Goal: Transaction & Acquisition: Obtain resource

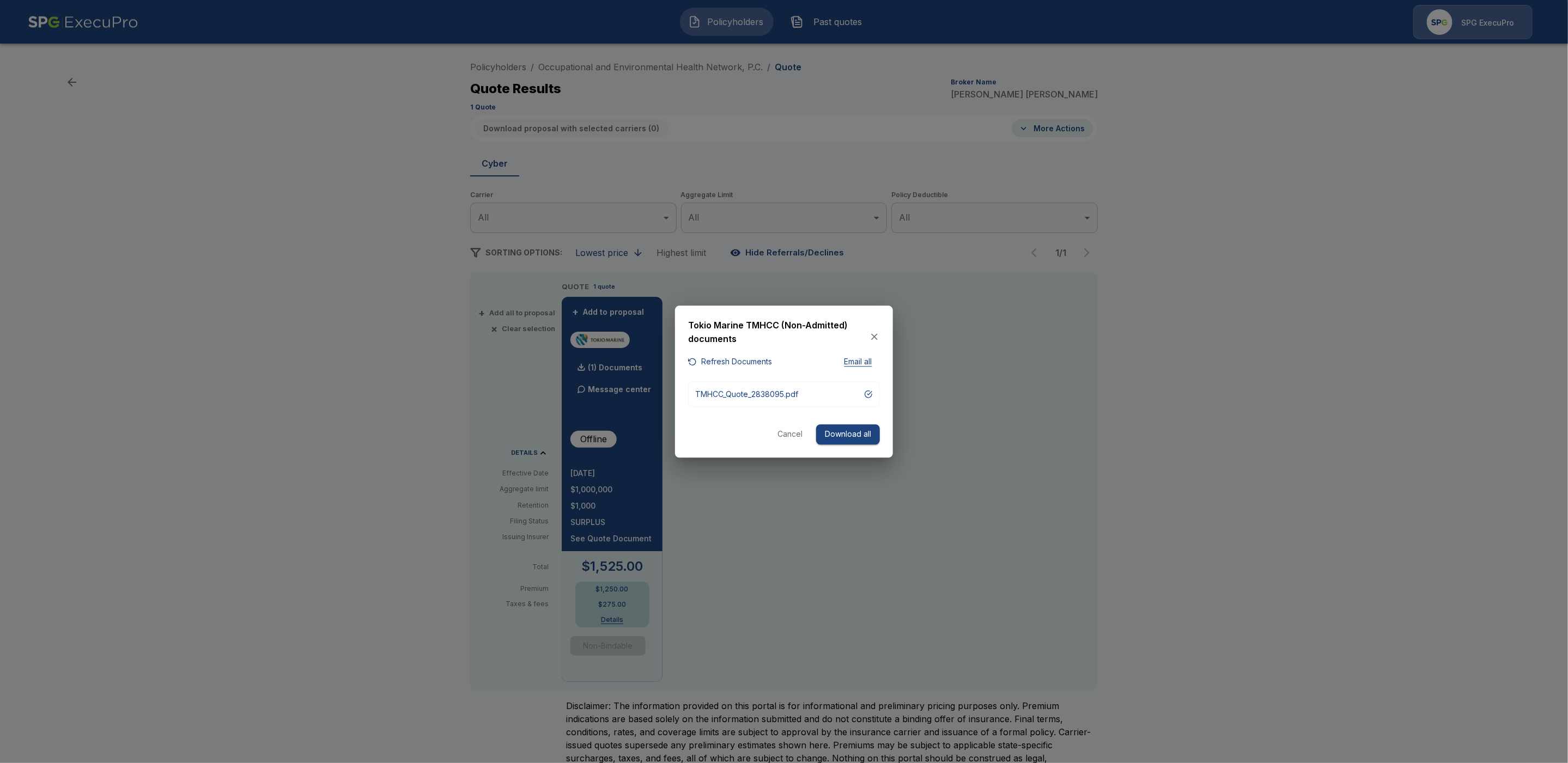
click at [875, 333] on icon "button" at bounding box center [875, 337] width 11 height 11
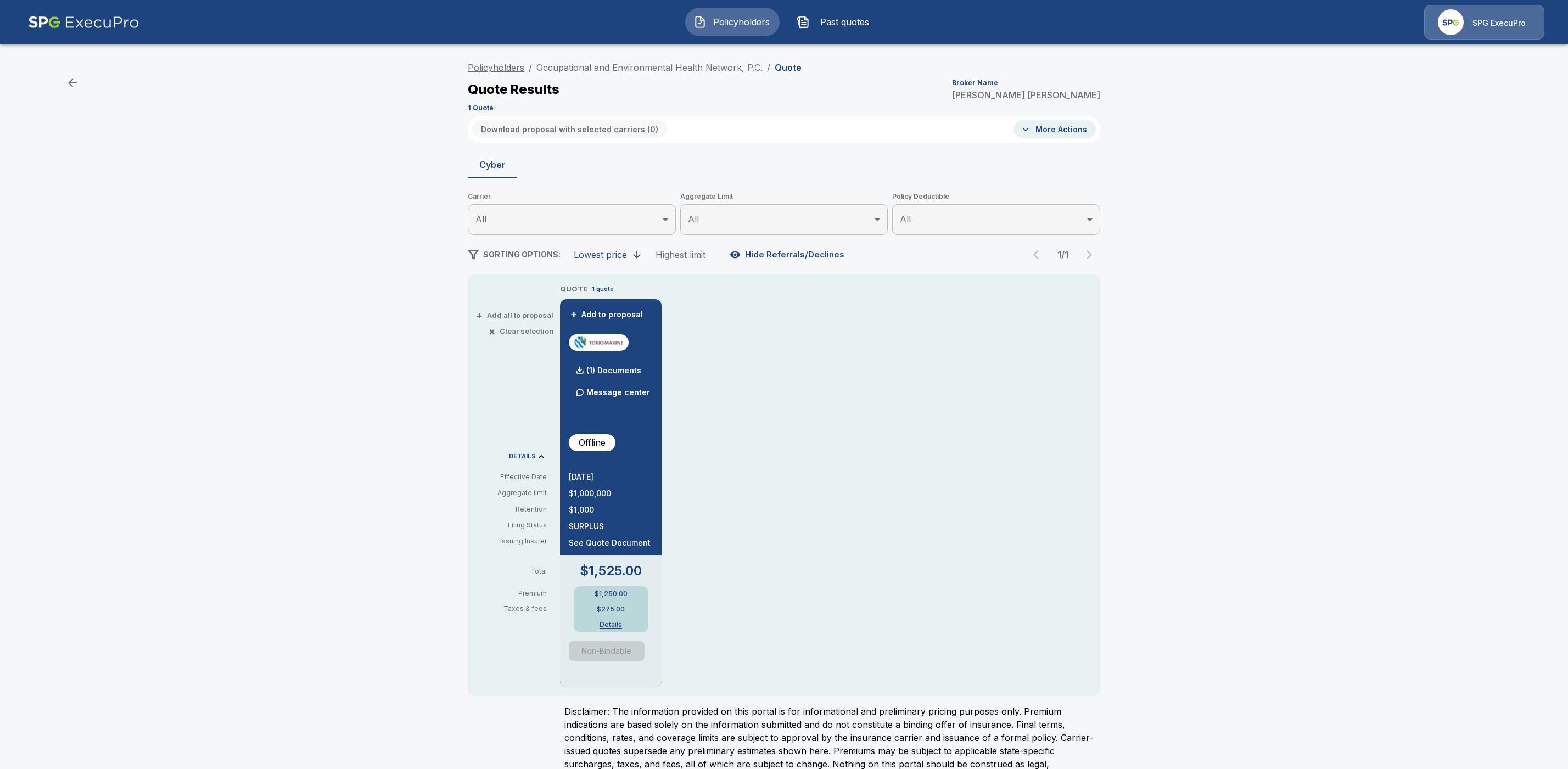
click at [499, 69] on link "Policyholders" at bounding box center [496, 67] width 56 height 11
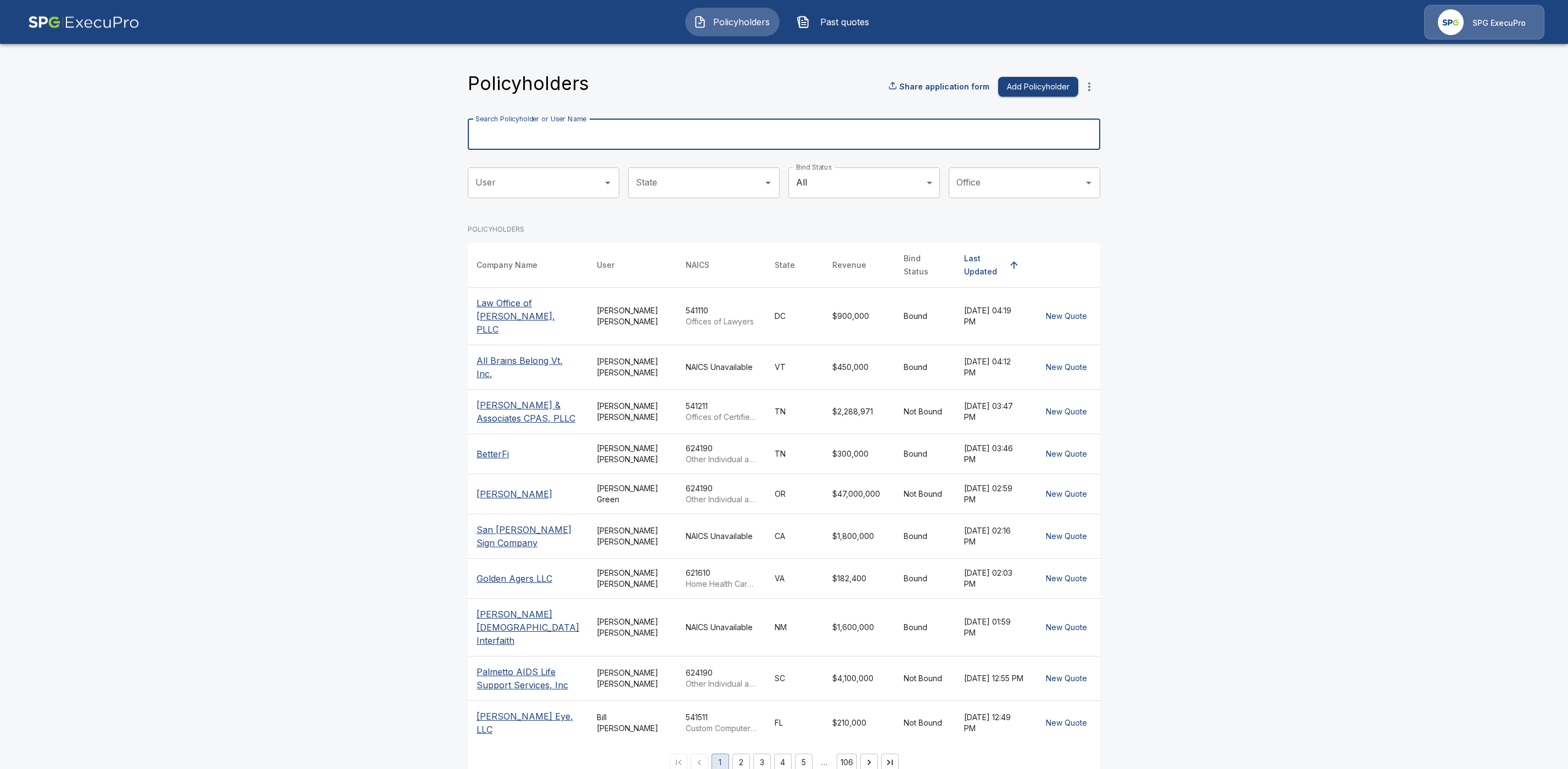
click at [542, 128] on input "Search Policyholder or User Name" at bounding box center [778, 134] width 620 height 31
paste input "**********"
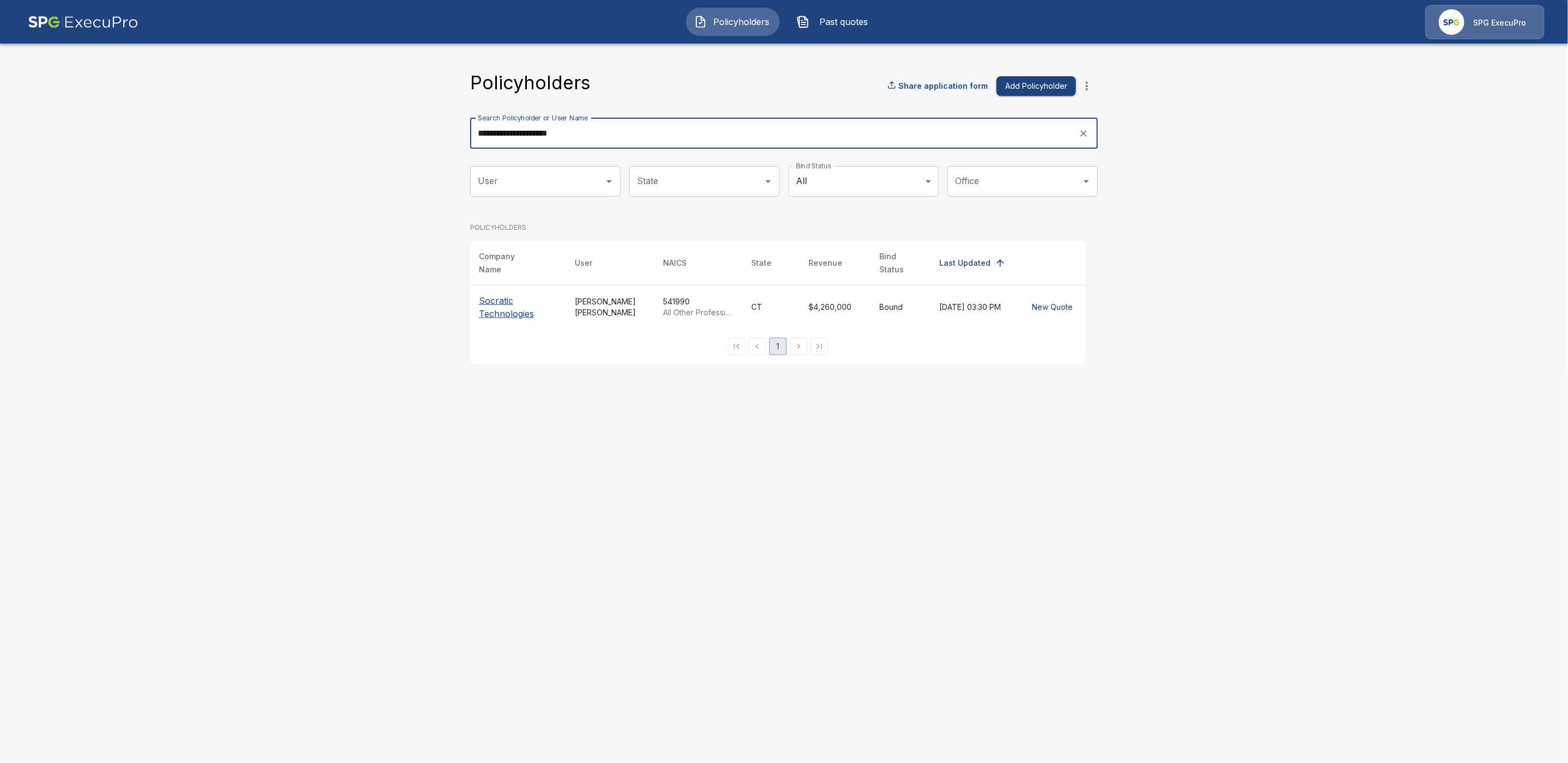
type input "**********"
click at [500, 304] on p "Socratic Technologies" at bounding box center [518, 307] width 79 height 26
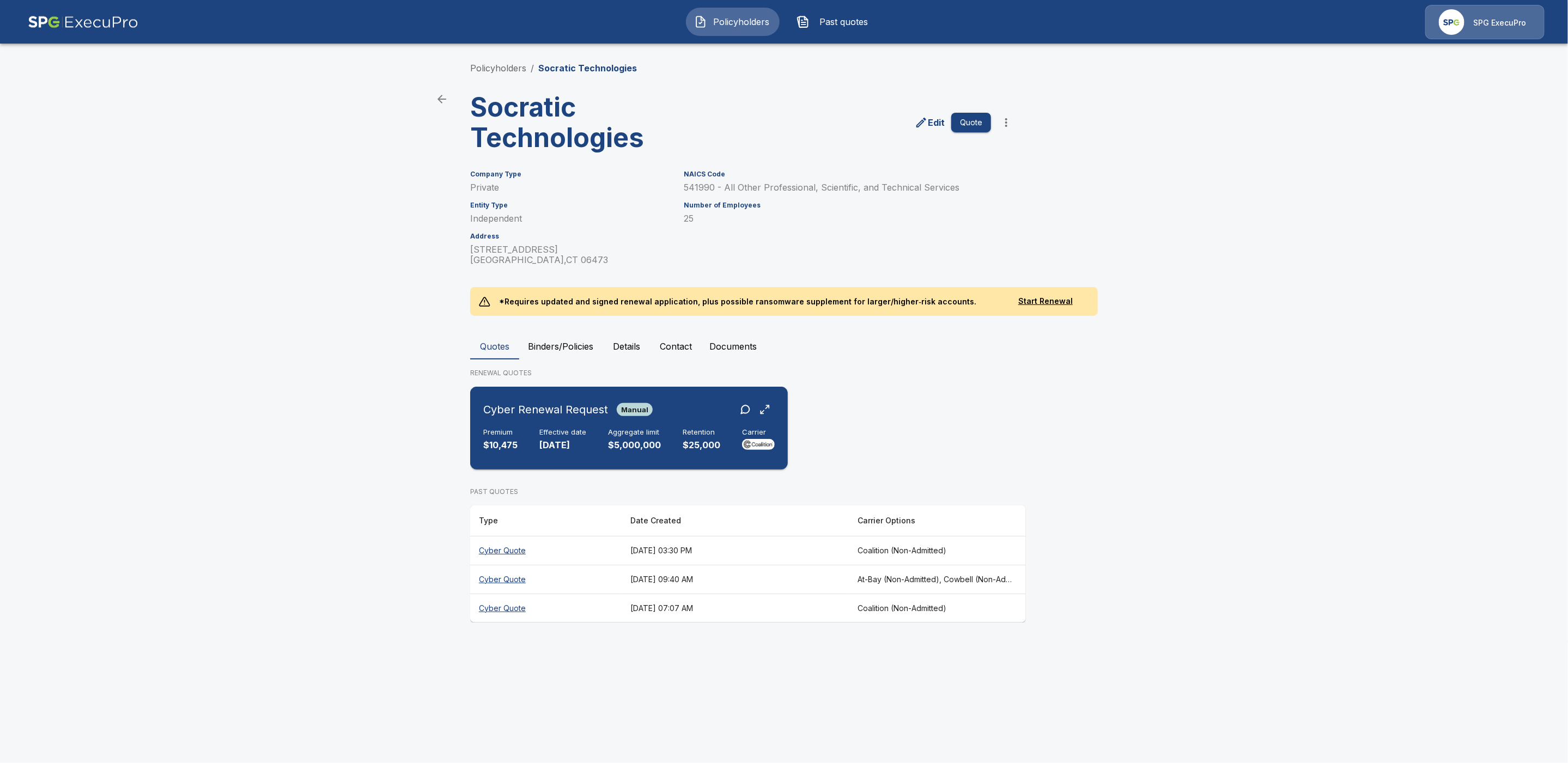
click at [575, 428] on h6 "Effective date" at bounding box center [562, 433] width 47 height 9
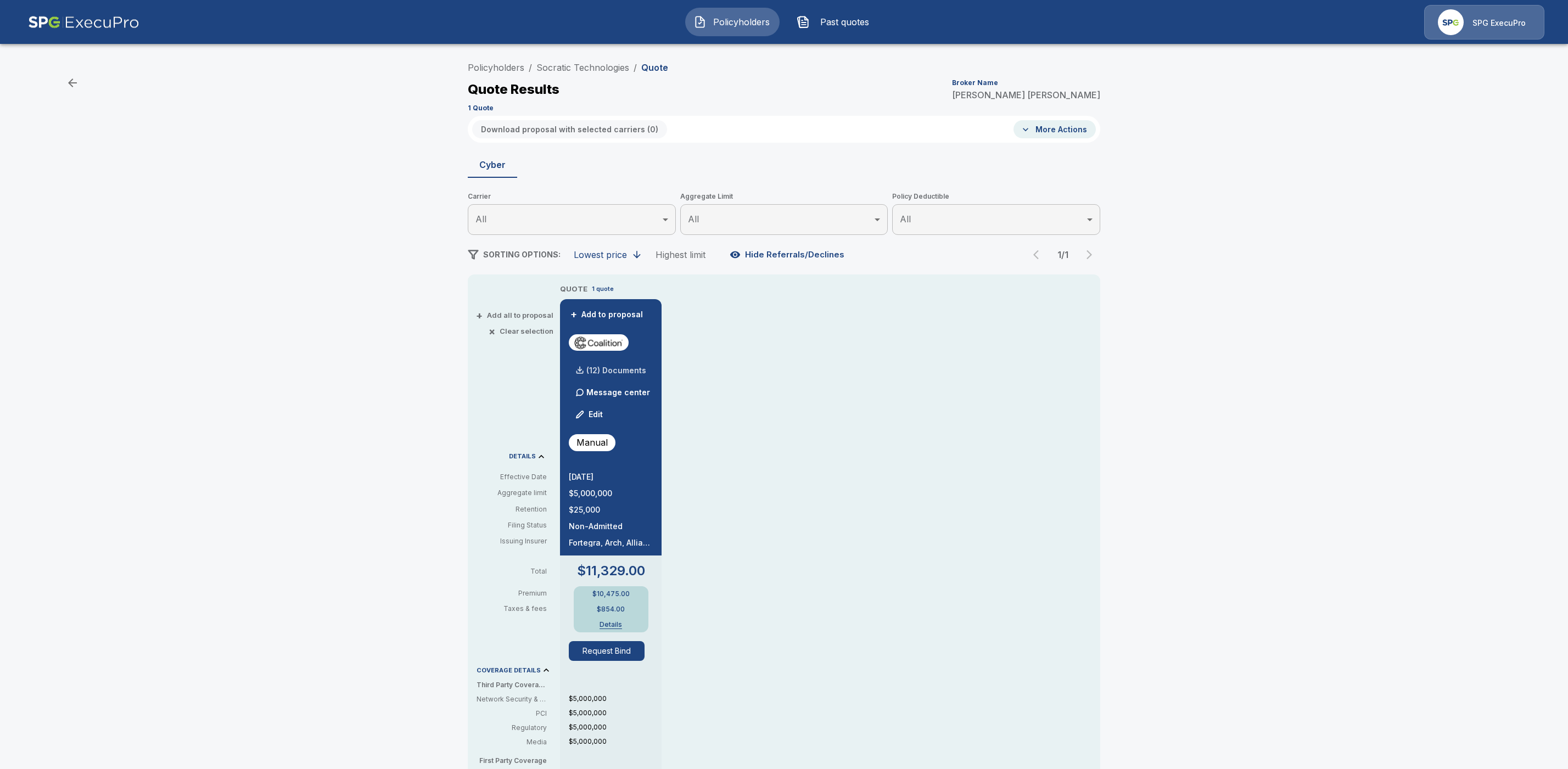
click at [631, 364] on div "(12) Documents" at bounding box center [607, 370] width 77 height 22
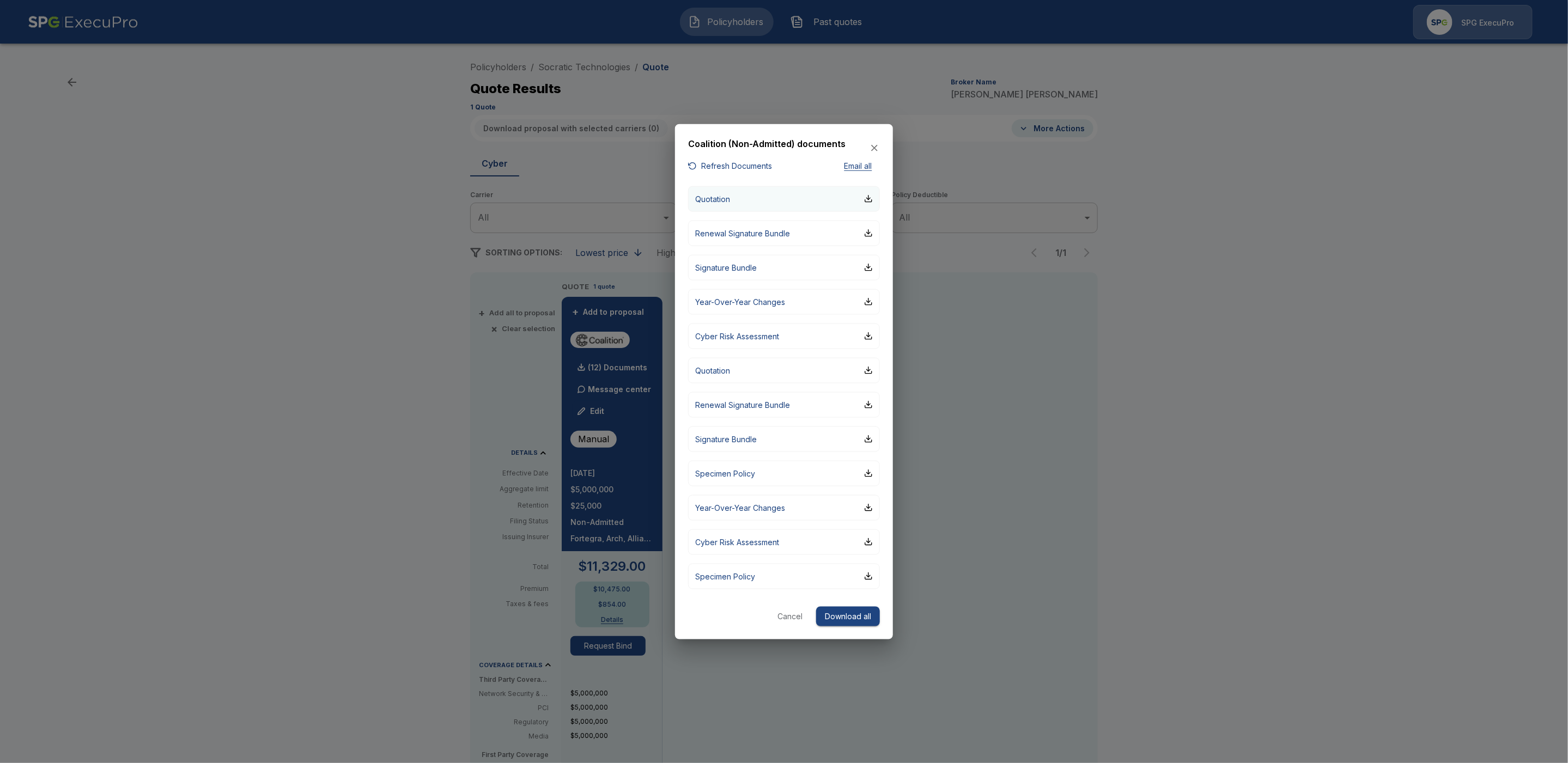
click at [783, 203] on button "Quotation" at bounding box center [783, 198] width 192 height 26
click at [783, 373] on button "Quotation" at bounding box center [783, 370] width 192 height 26
click at [869, 200] on div "button" at bounding box center [869, 199] width 9 height 9
click at [870, 235] on div "button" at bounding box center [869, 233] width 9 height 9
click at [873, 269] on div "button" at bounding box center [869, 267] width 9 height 9
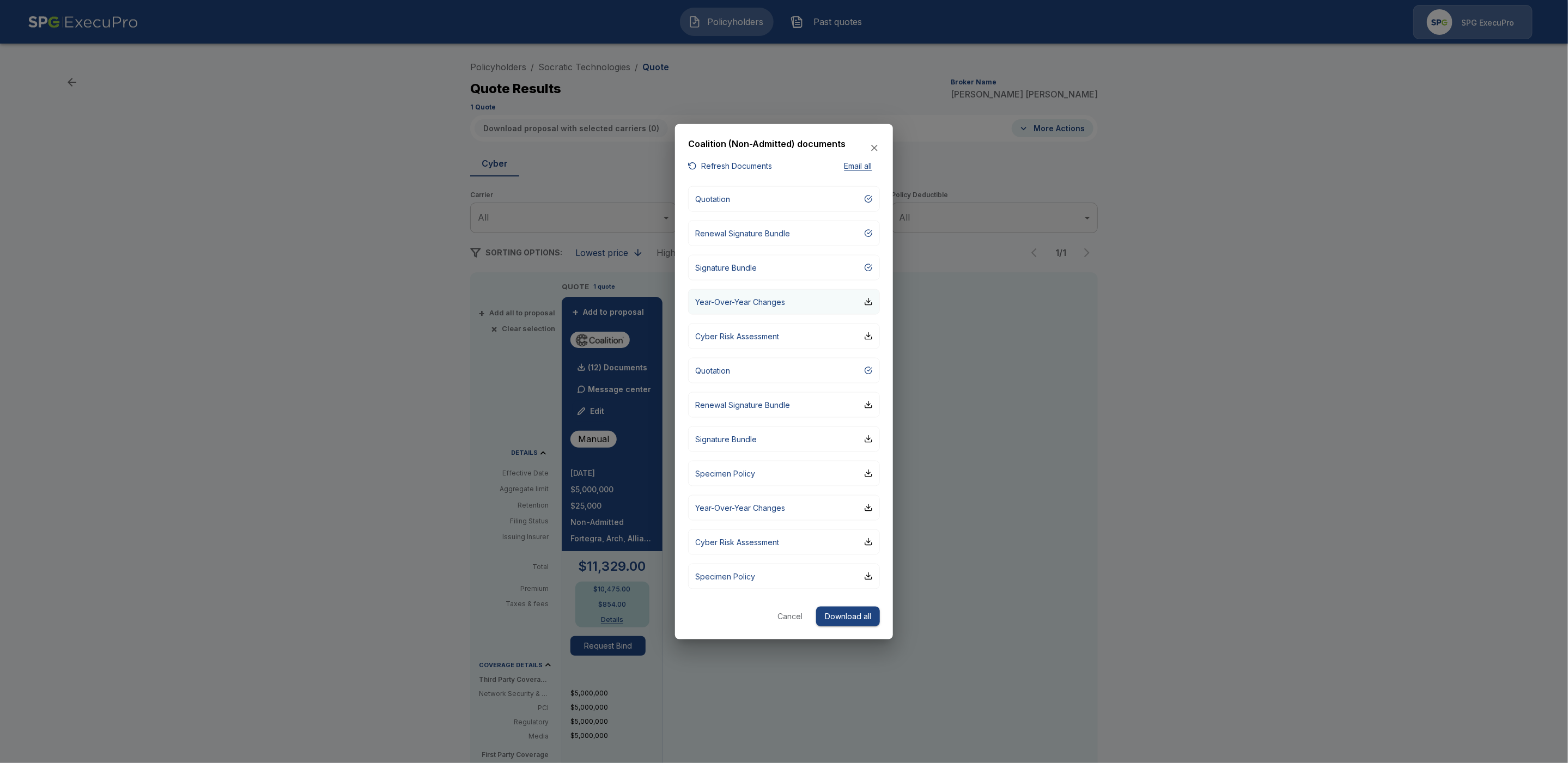
click at [873, 307] on button "Year-Over-Year Changes" at bounding box center [783, 301] width 192 height 26
click at [869, 336] on div "button" at bounding box center [869, 336] width 9 height 9
click at [872, 473] on div "button" at bounding box center [869, 473] width 9 height 9
click at [324, 243] on div at bounding box center [784, 382] width 1568 height 763
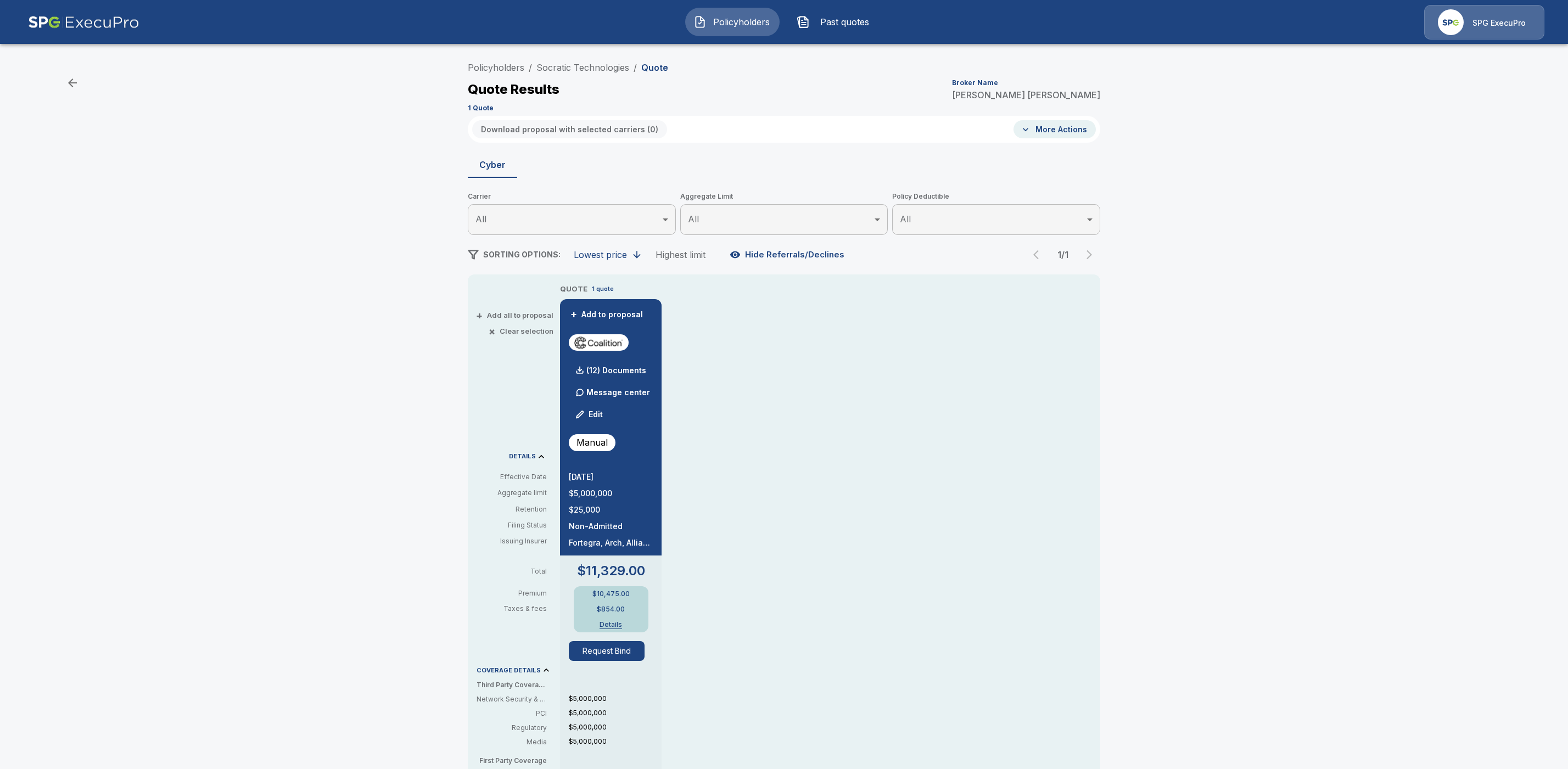
drag, startPoint x: 516, startPoint y: 66, endPoint x: 545, endPoint y: 99, distance: 43.9
click at [515, 66] on link "Policyholders" at bounding box center [496, 67] width 56 height 11
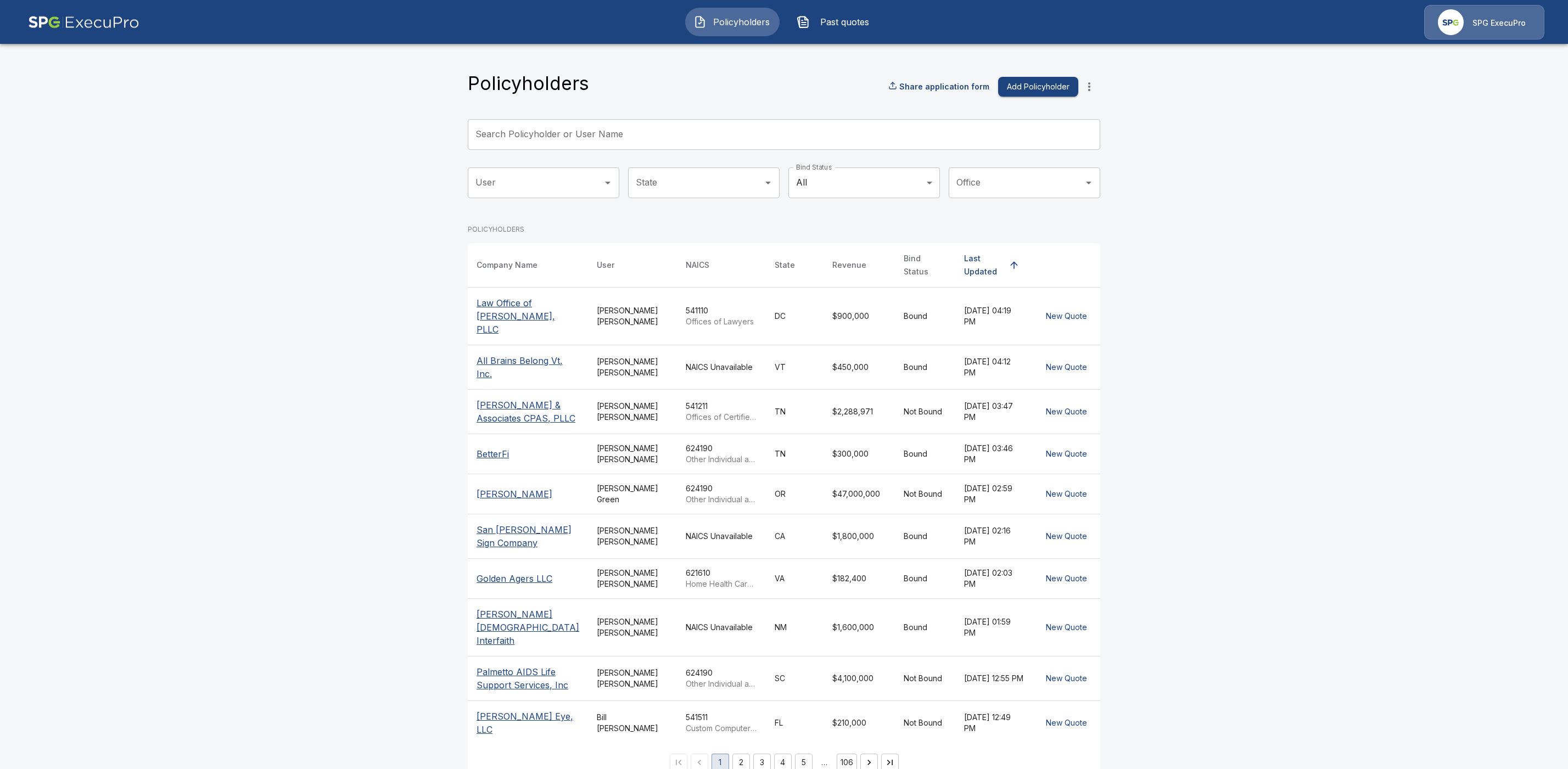
click at [512, 138] on input "Search Policyholder or User Name" at bounding box center [778, 134] width 620 height 31
paste input "**********"
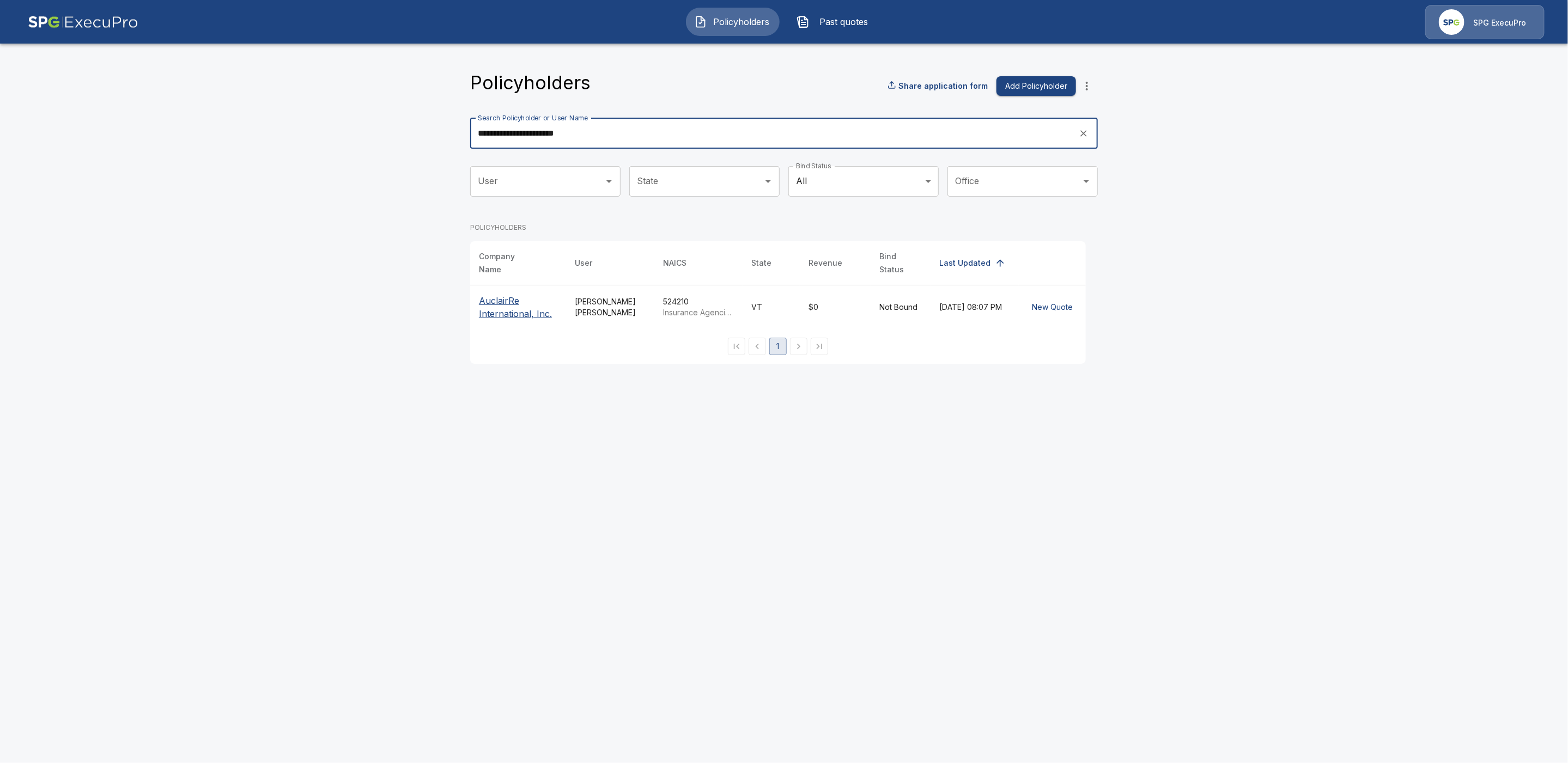
type input "**********"
click at [514, 309] on p "AuclairRe International, Inc." at bounding box center [518, 307] width 79 height 26
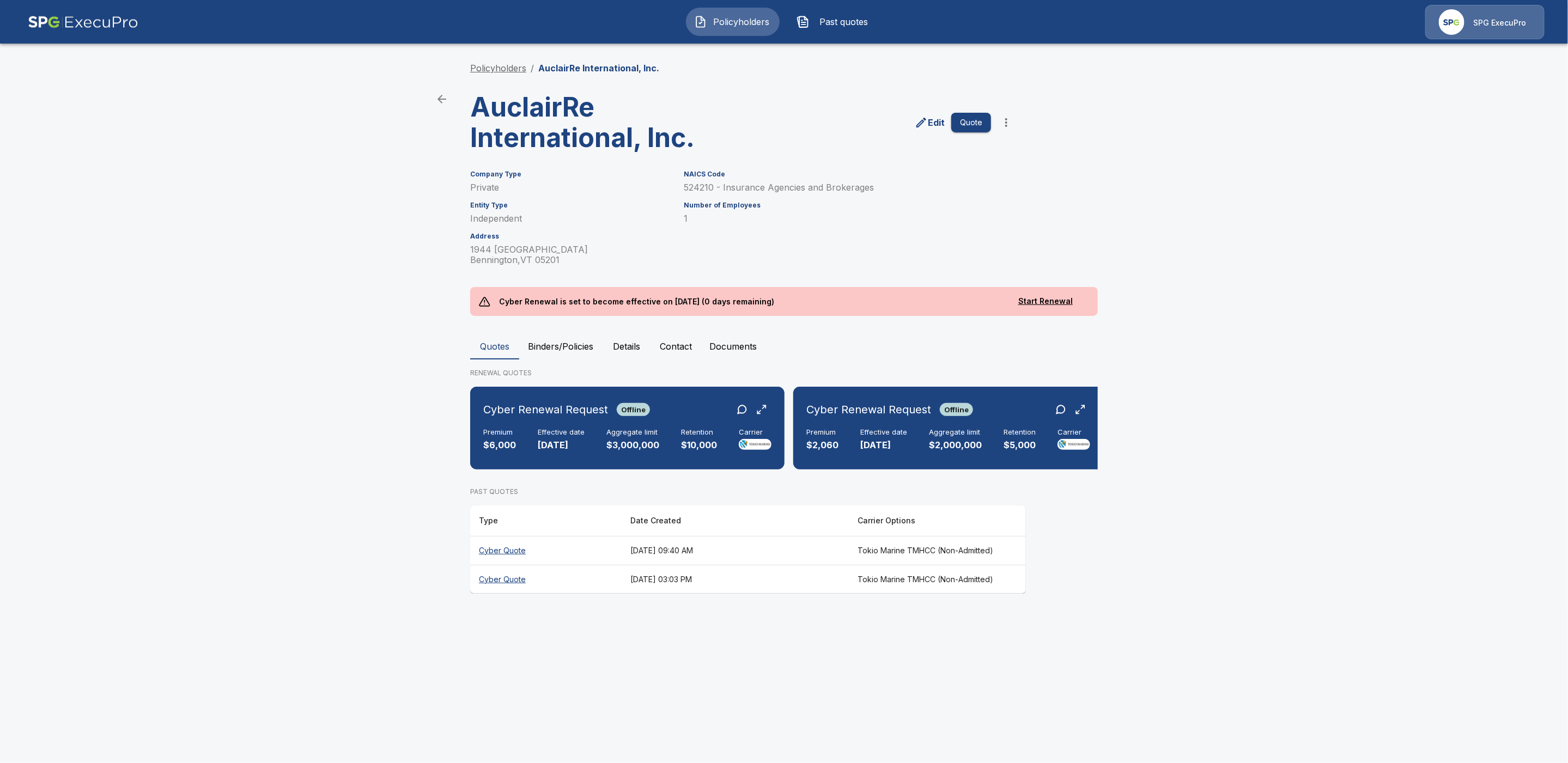
click at [506, 69] on link "Policyholders" at bounding box center [498, 68] width 56 height 11
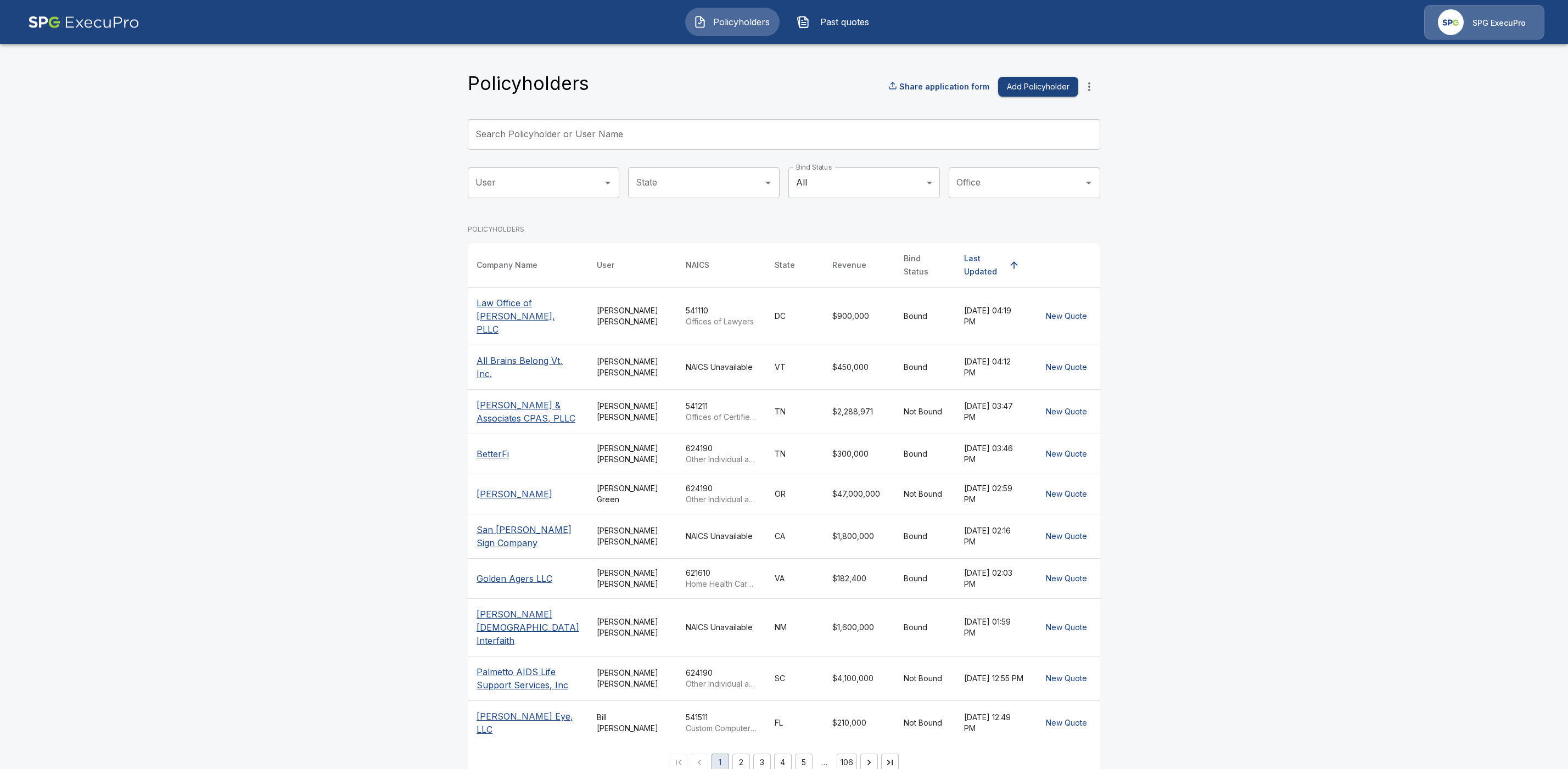
click at [499, 136] on div "Search Policyholder or User Name Search Policyholder or User Name" at bounding box center [784, 134] width 632 height 31
paste input "**********"
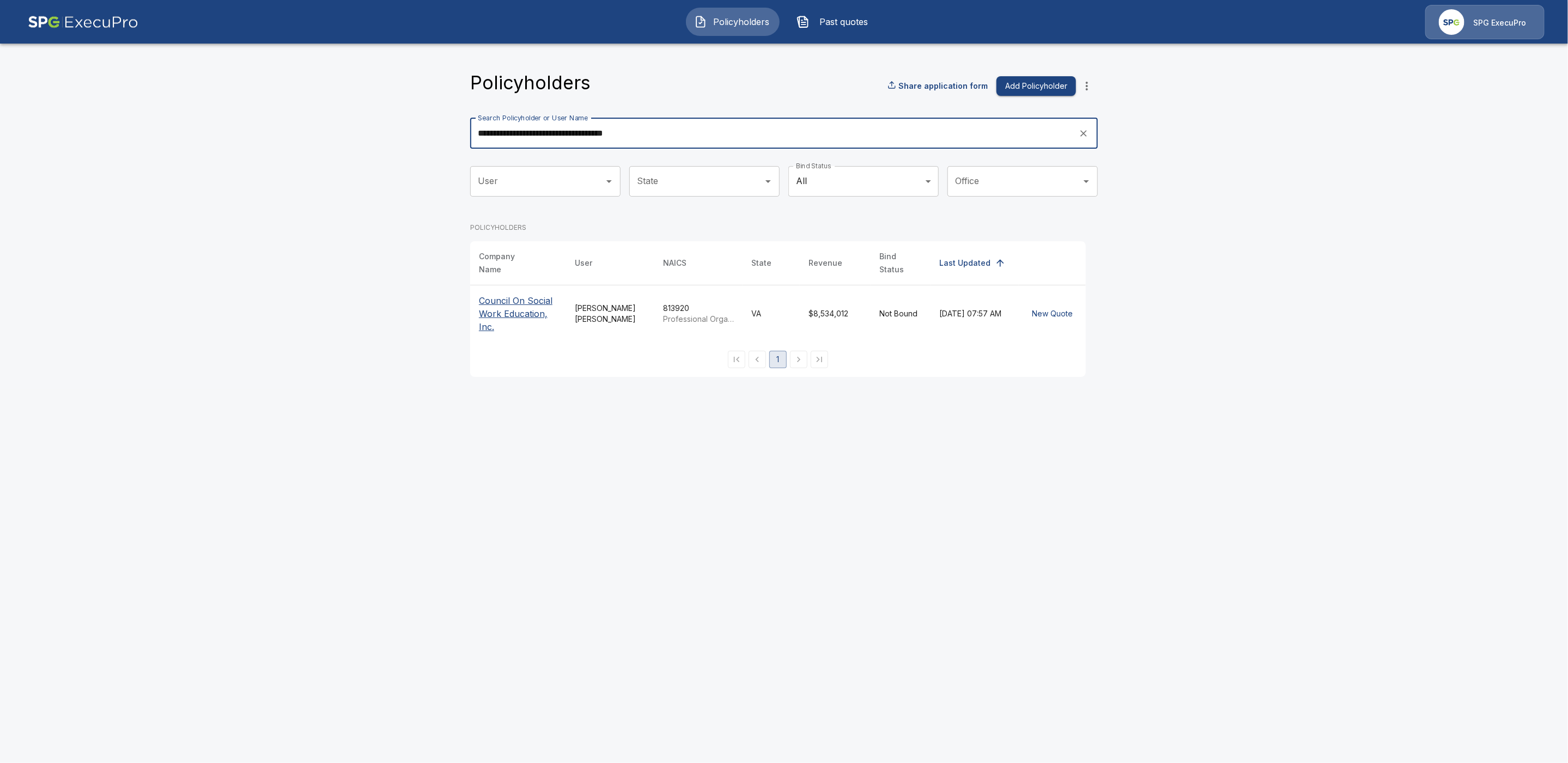
type input "**********"
click at [510, 303] on p "Council On Social Work Education, Inc." at bounding box center [518, 313] width 79 height 39
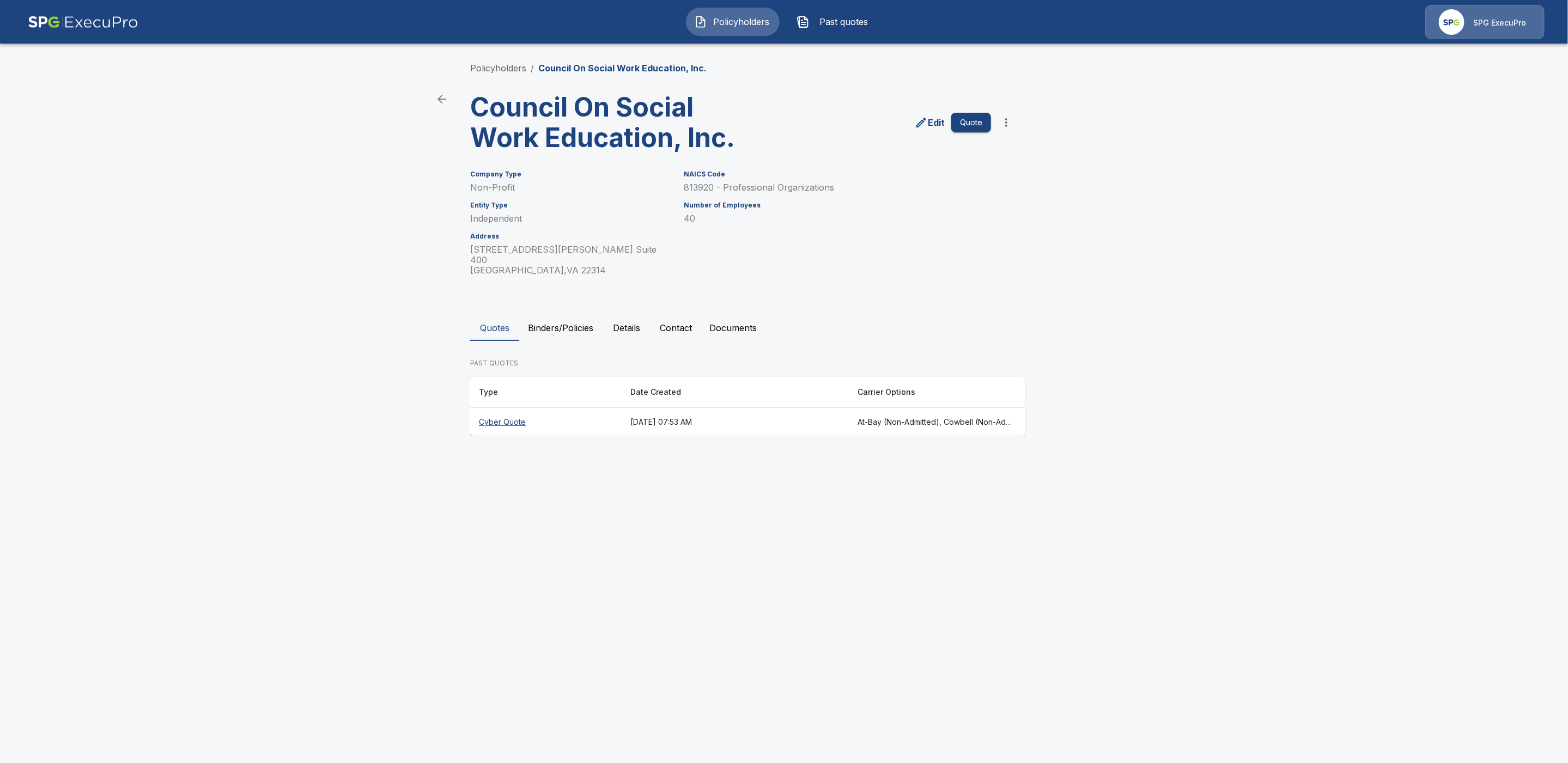
click at [511, 414] on th "Cyber Quote" at bounding box center [545, 422] width 152 height 29
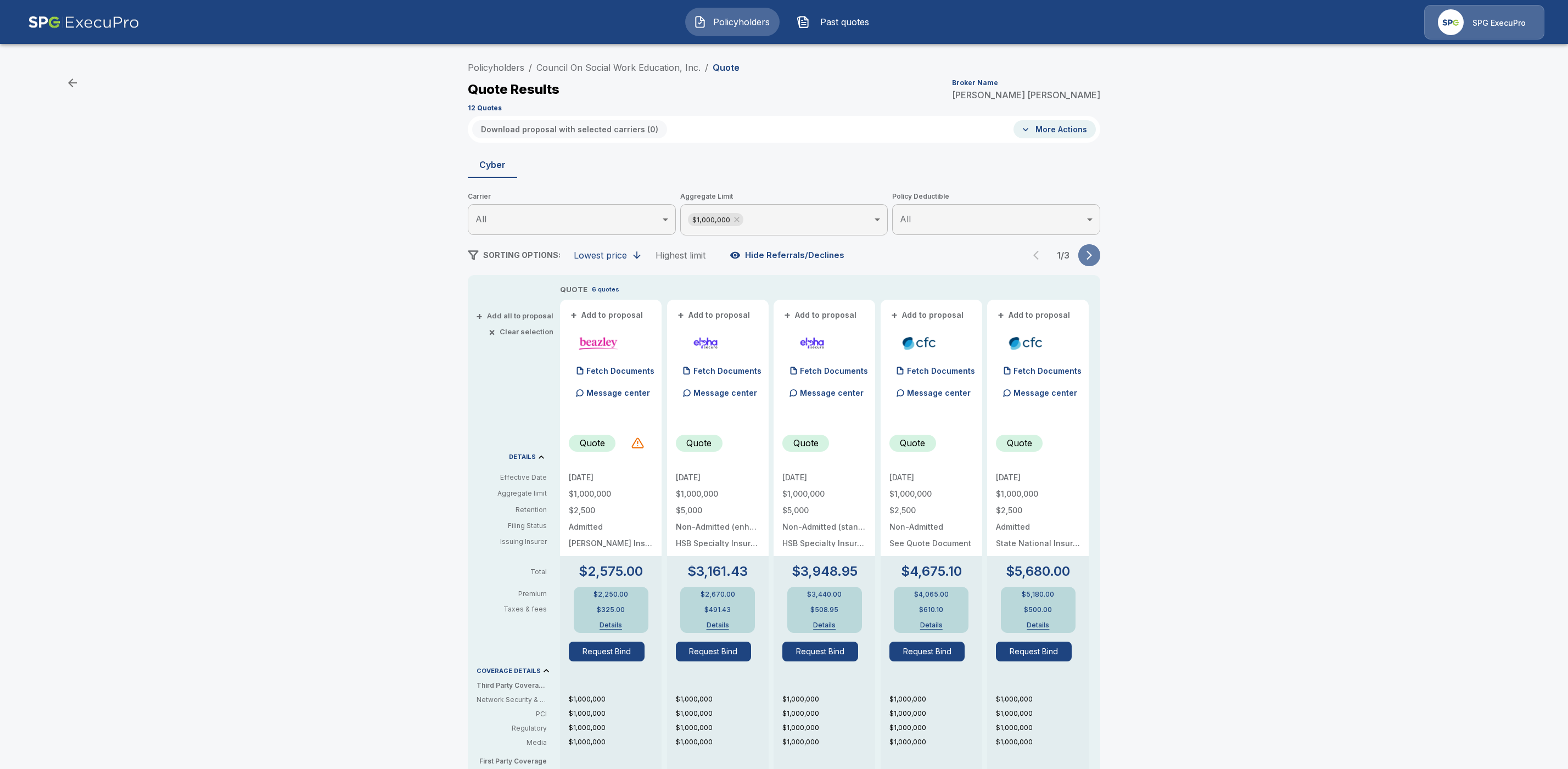
click at [1095, 256] on icon "button" at bounding box center [1090, 255] width 11 height 11
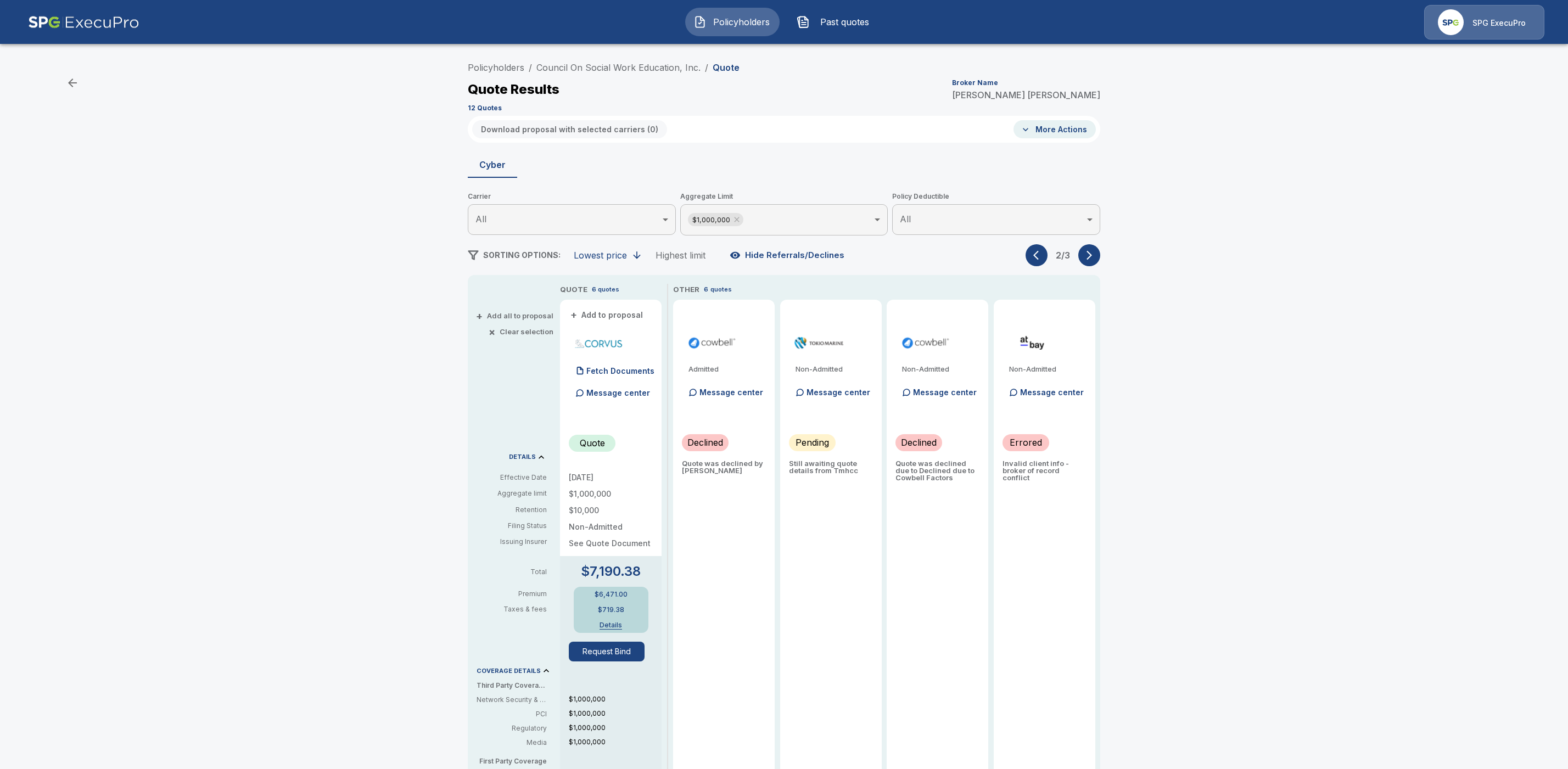
click at [1095, 255] on icon "button" at bounding box center [1090, 255] width 11 height 11
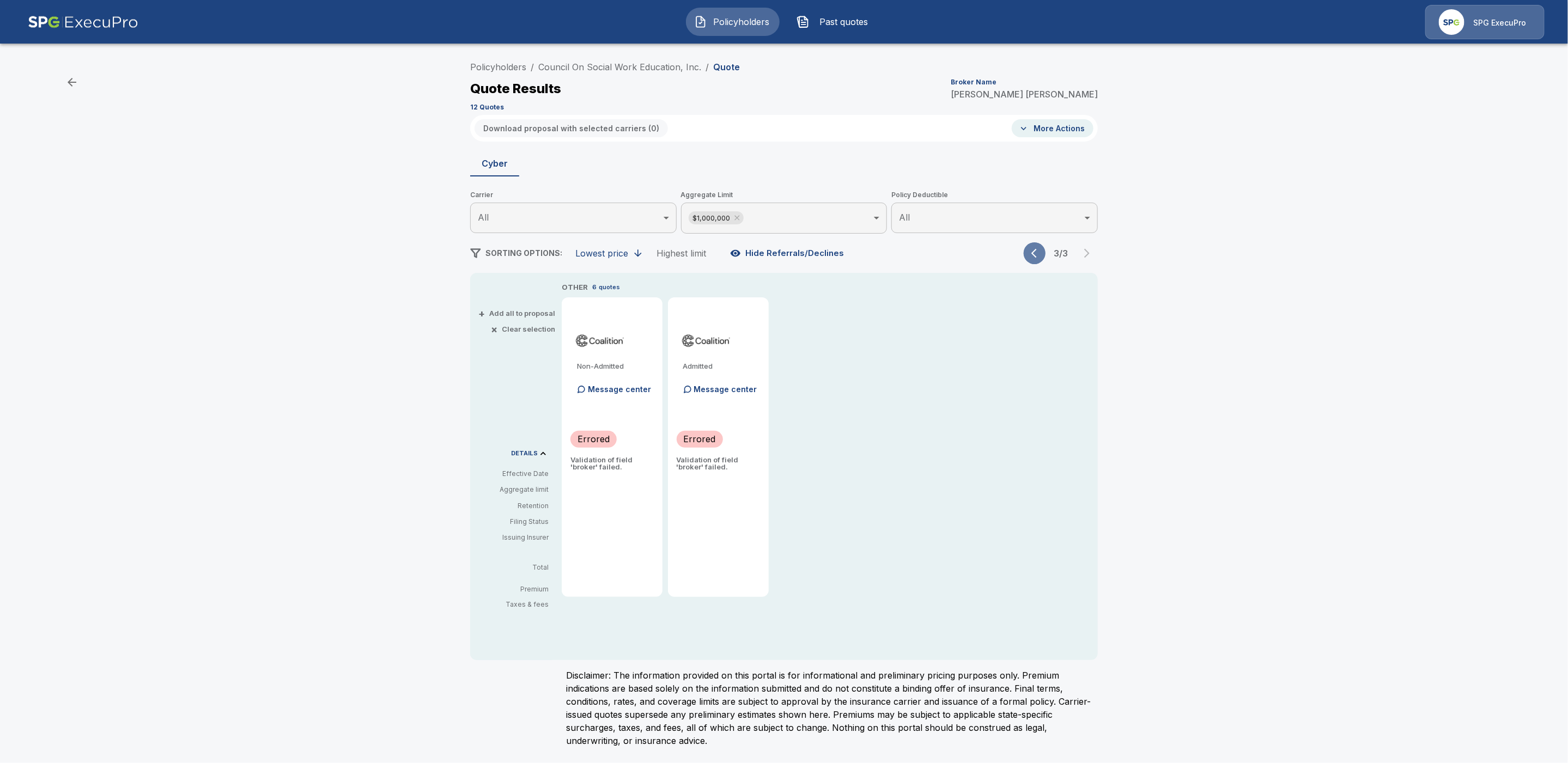
click at [1033, 258] on icon "button" at bounding box center [1037, 253] width 11 height 11
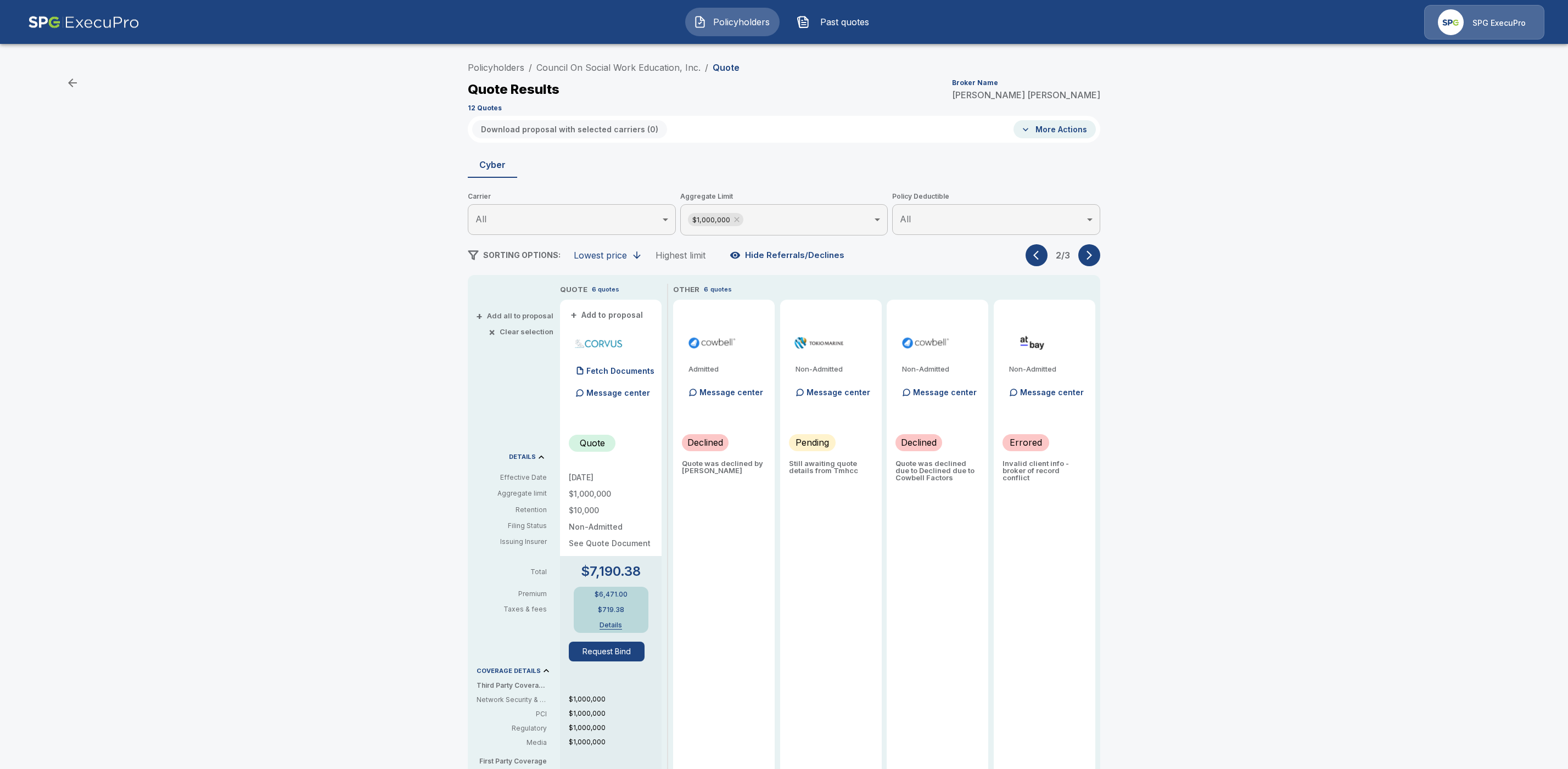
click at [1321, 274] on div "Policyholders / Council On Social Work Education, Inc. / Quote Quote Results Br…" at bounding box center [784, 577] width 1568 height 1050
click at [1044, 257] on icon "button" at bounding box center [1039, 255] width 11 height 11
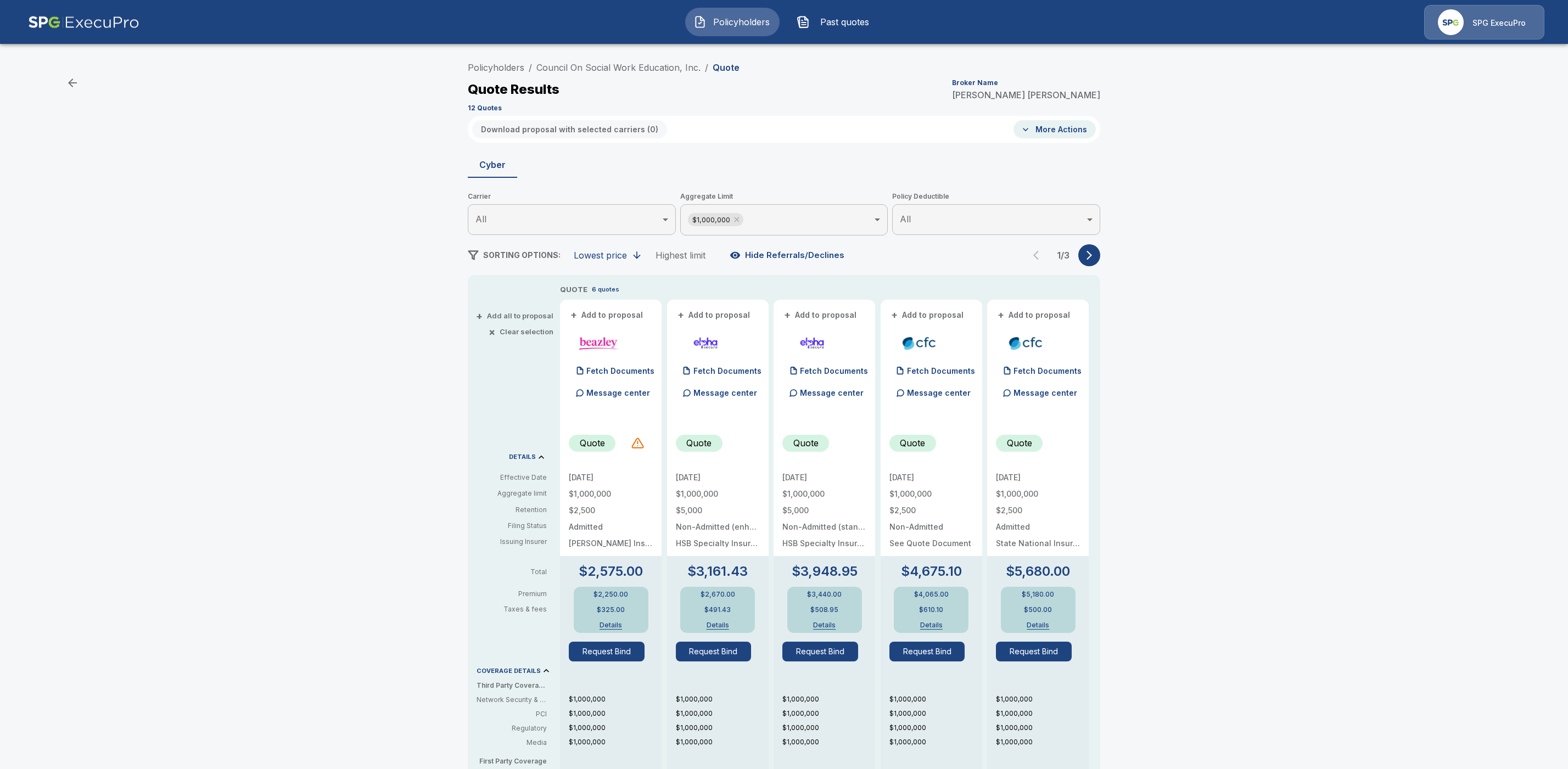
click at [1095, 257] on icon "button" at bounding box center [1090, 255] width 11 height 11
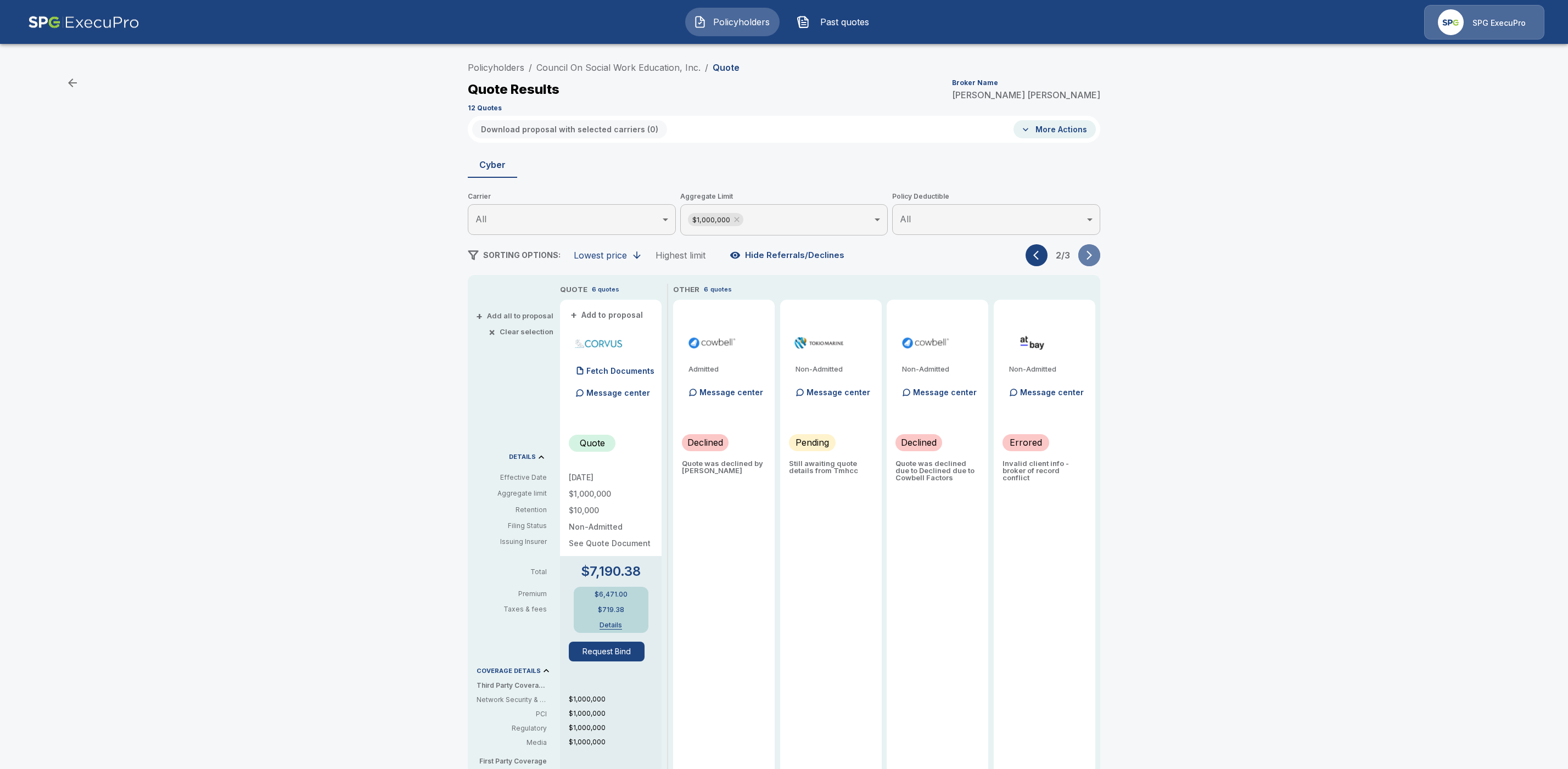
click at [1095, 257] on icon "button" at bounding box center [1090, 255] width 11 height 11
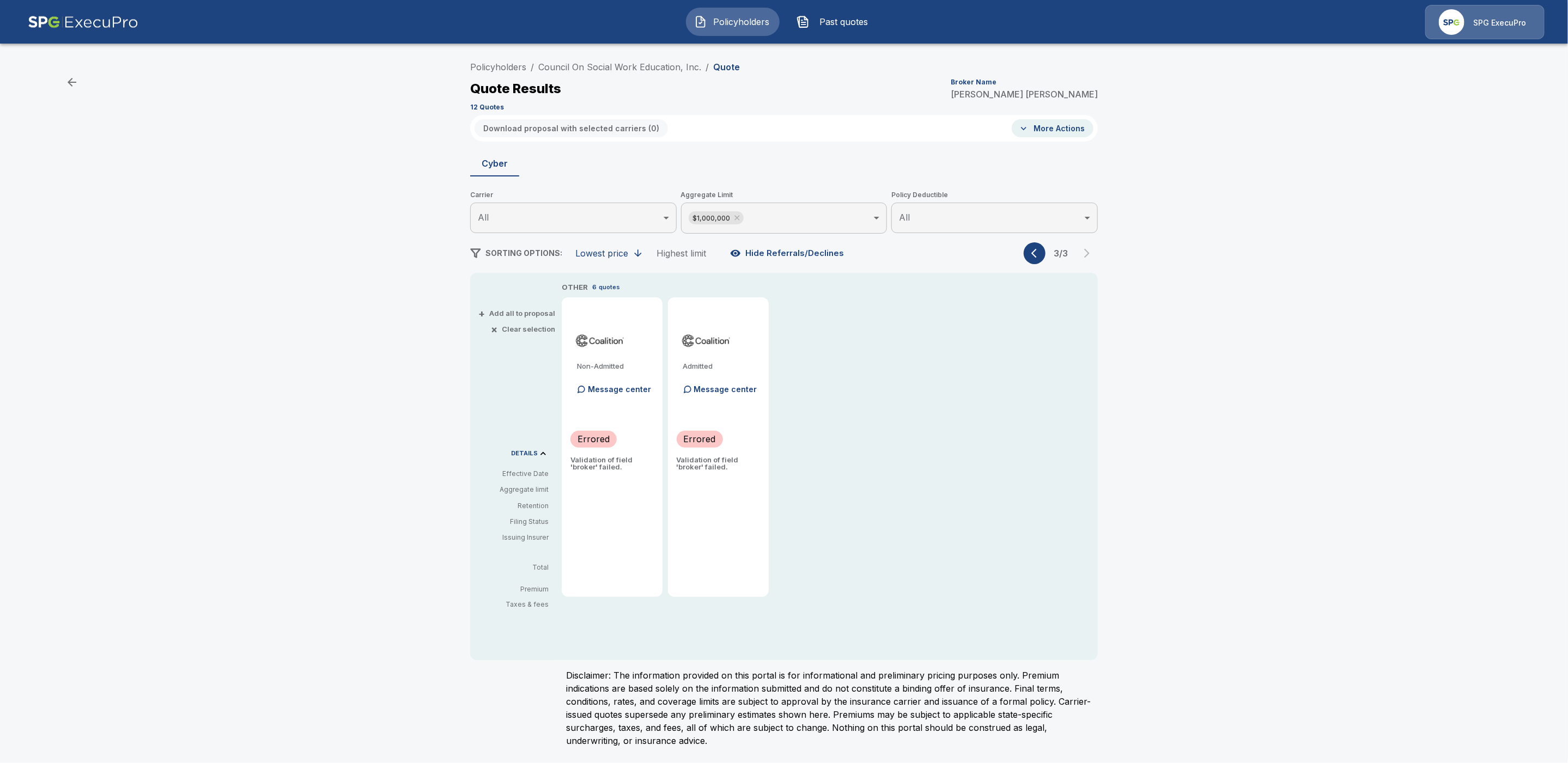
click at [1029, 257] on button "button" at bounding box center [1035, 253] width 22 height 22
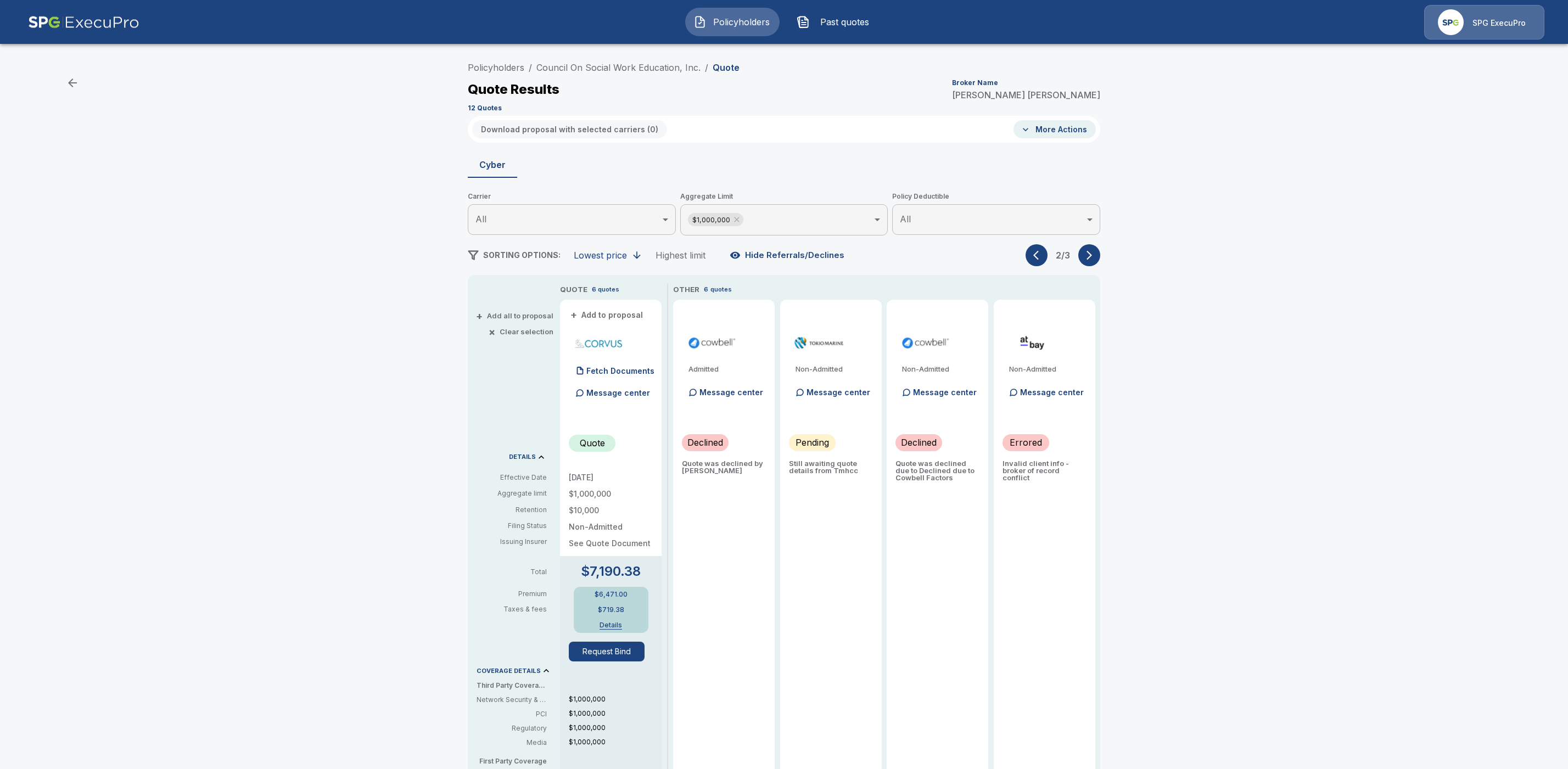
click at [1095, 257] on icon "button" at bounding box center [1090, 255] width 11 height 11
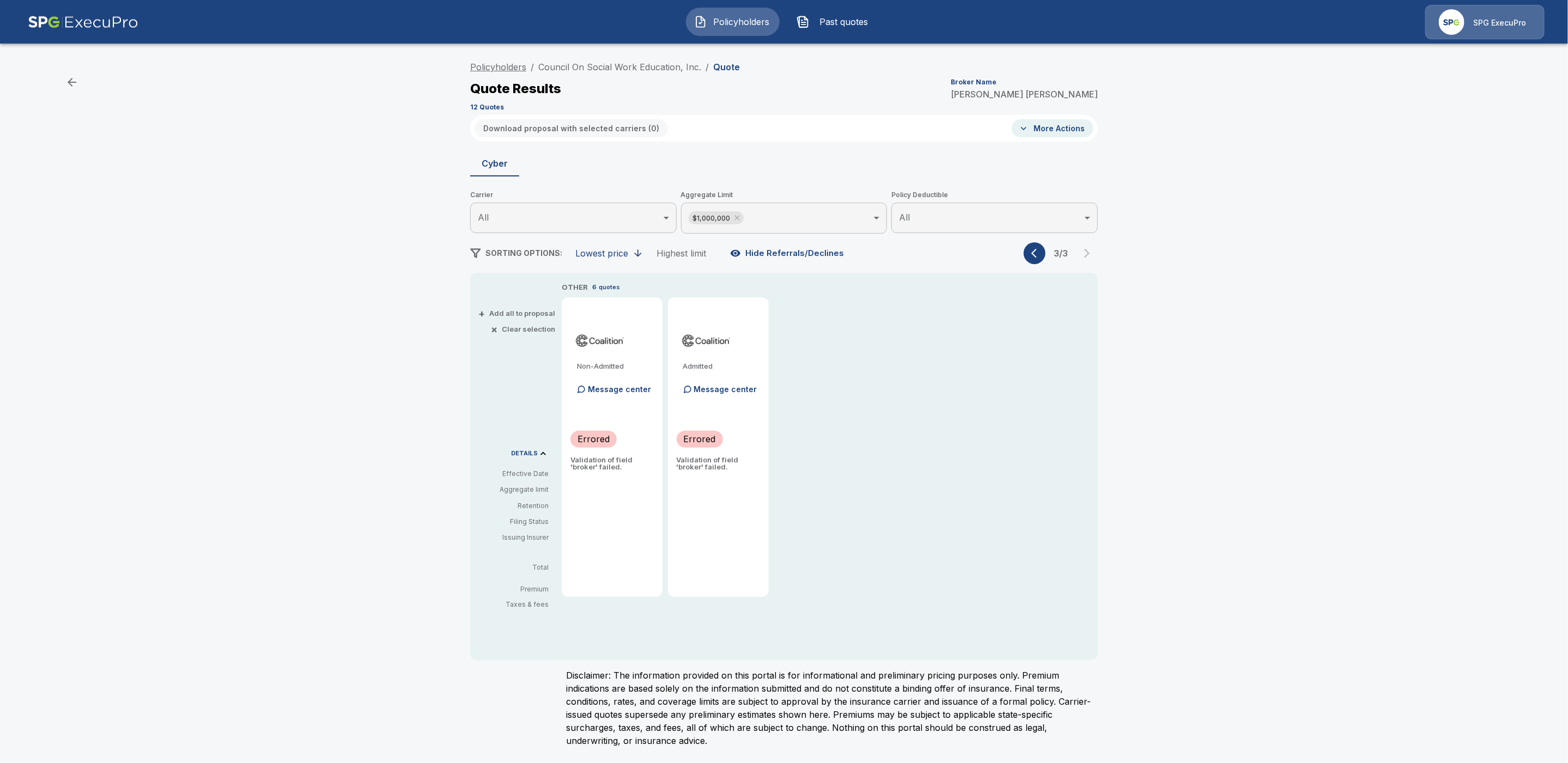
click at [486, 66] on link "Policyholders" at bounding box center [498, 67] width 56 height 11
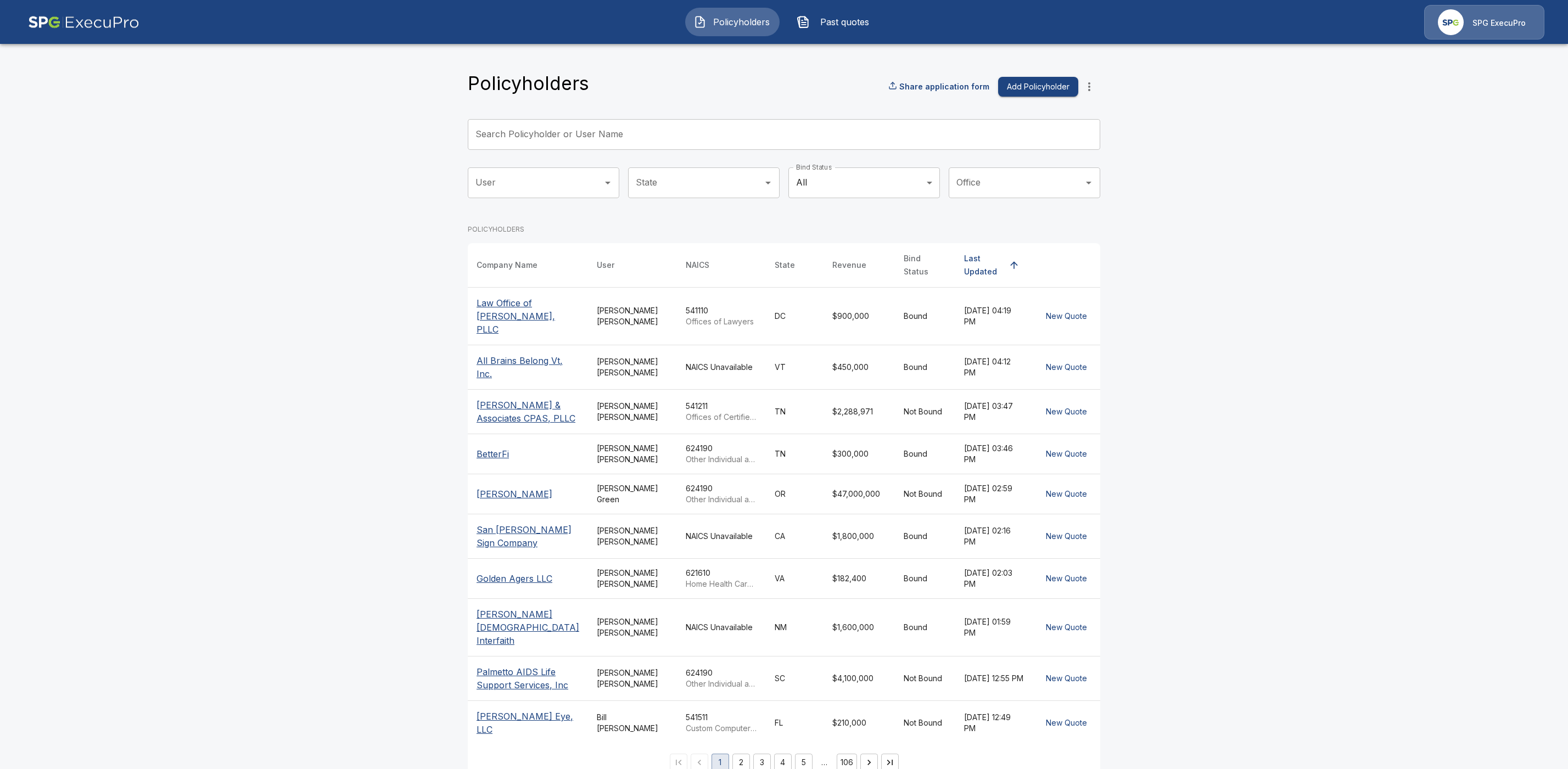
click at [581, 137] on input "Search Policyholder or User Name" at bounding box center [778, 134] width 620 height 31
paste input "**********"
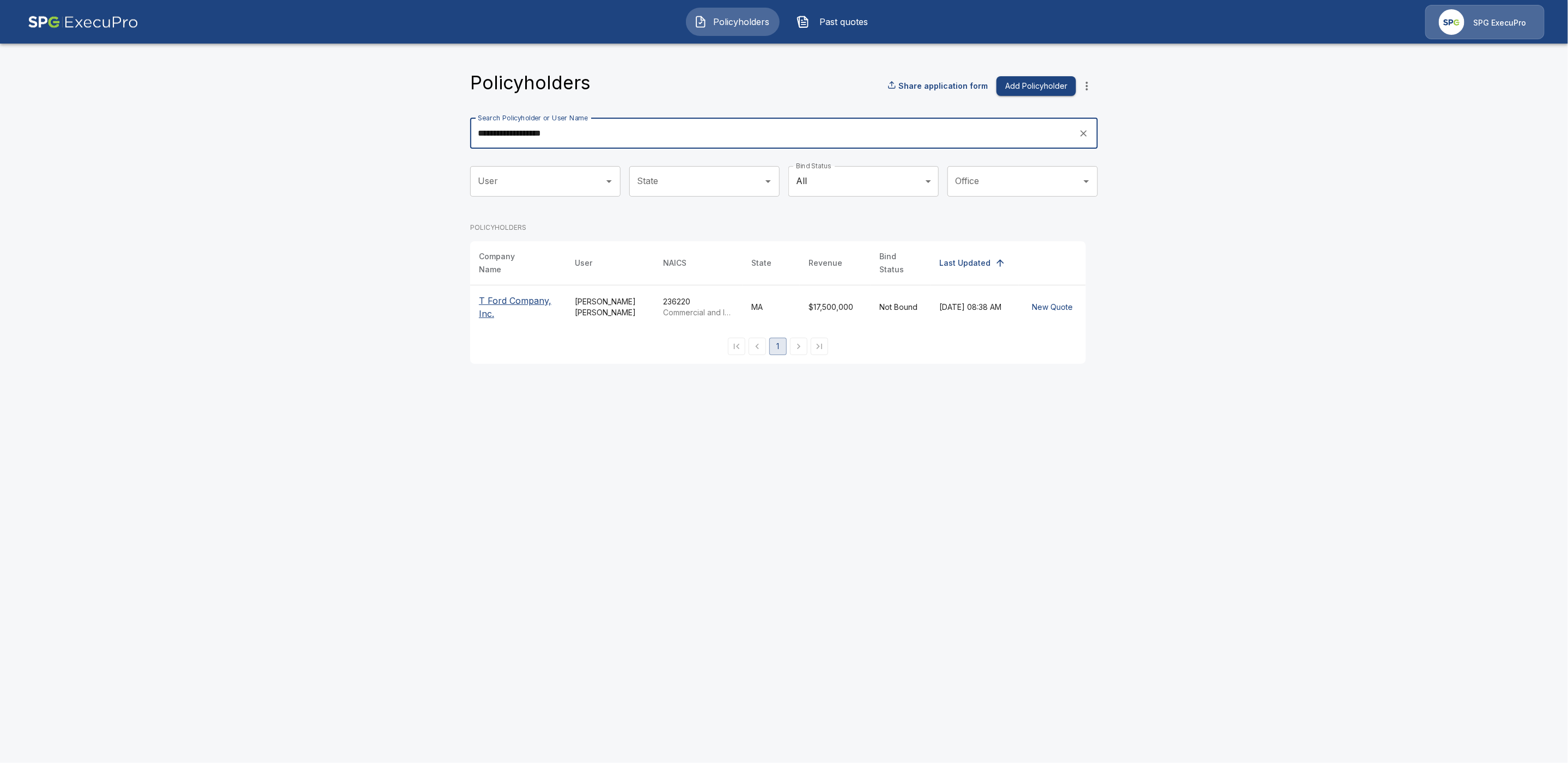
type input "**********"
click at [506, 306] on p "T Ford Company, Inc." at bounding box center [518, 307] width 79 height 26
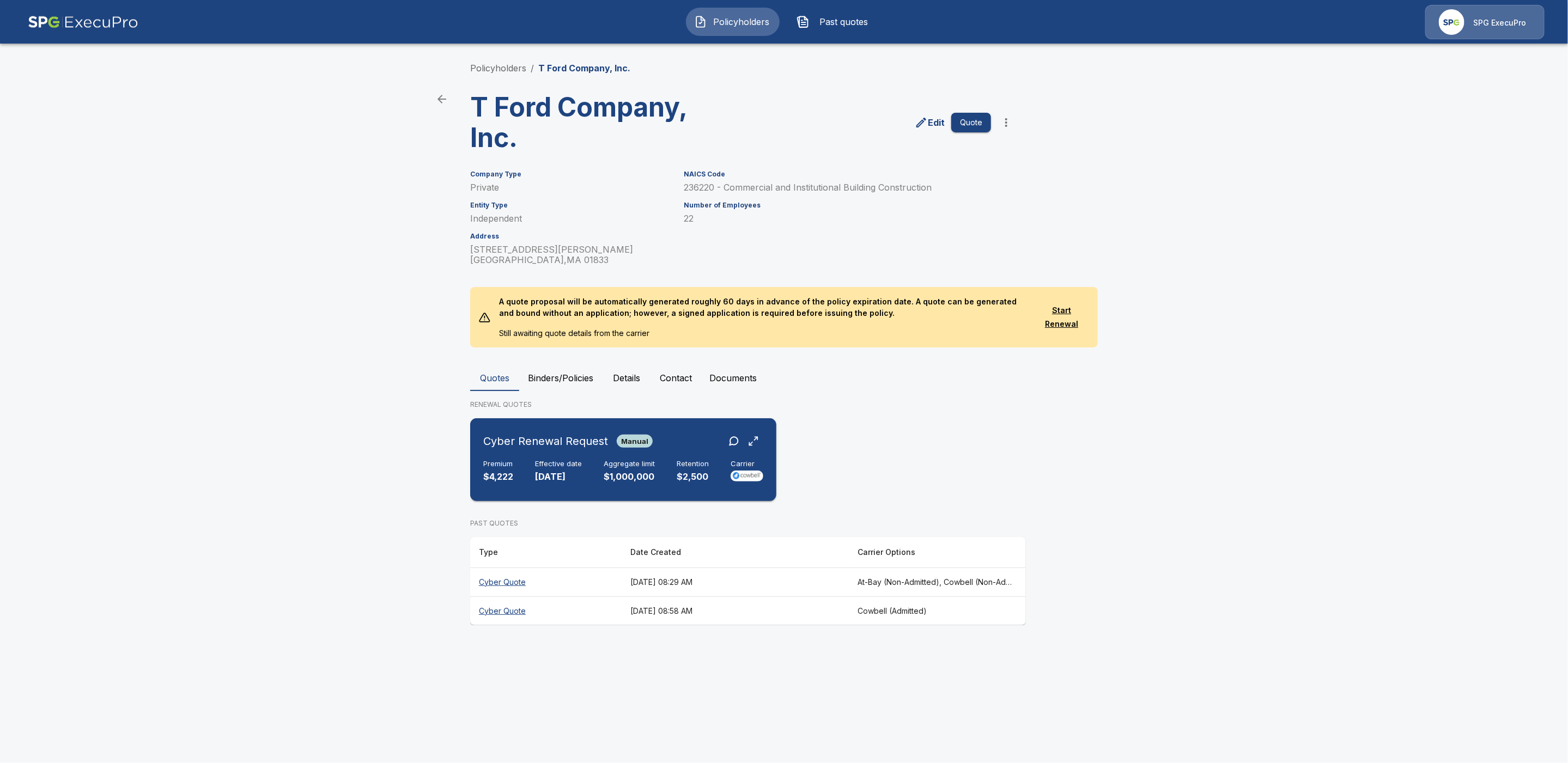
click at [657, 439] on div "Cyber Renewal Request Manual" at bounding box center [623, 441] width 280 height 19
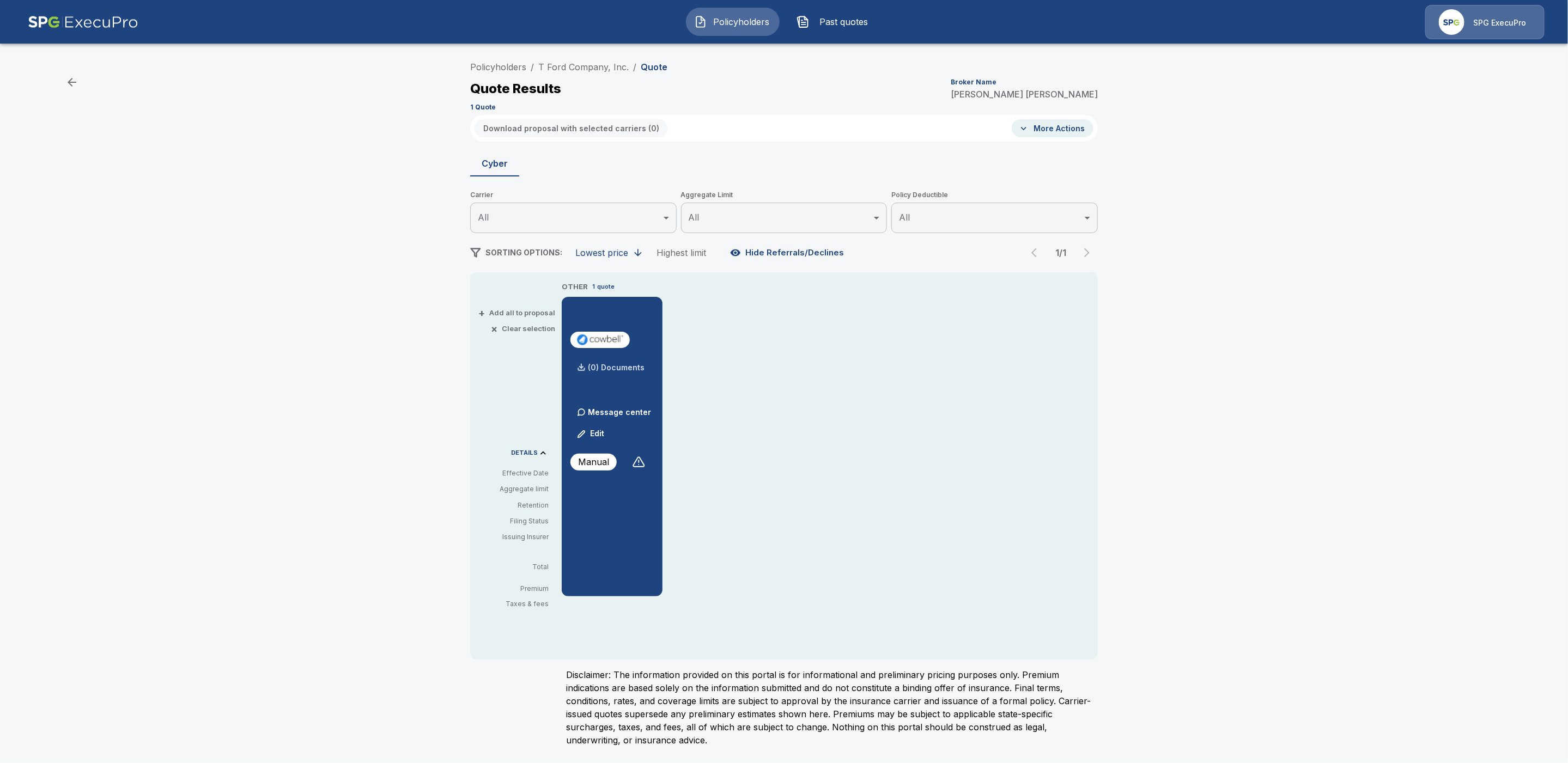
click at [630, 368] on p "(0) Documents" at bounding box center [616, 368] width 57 height 8
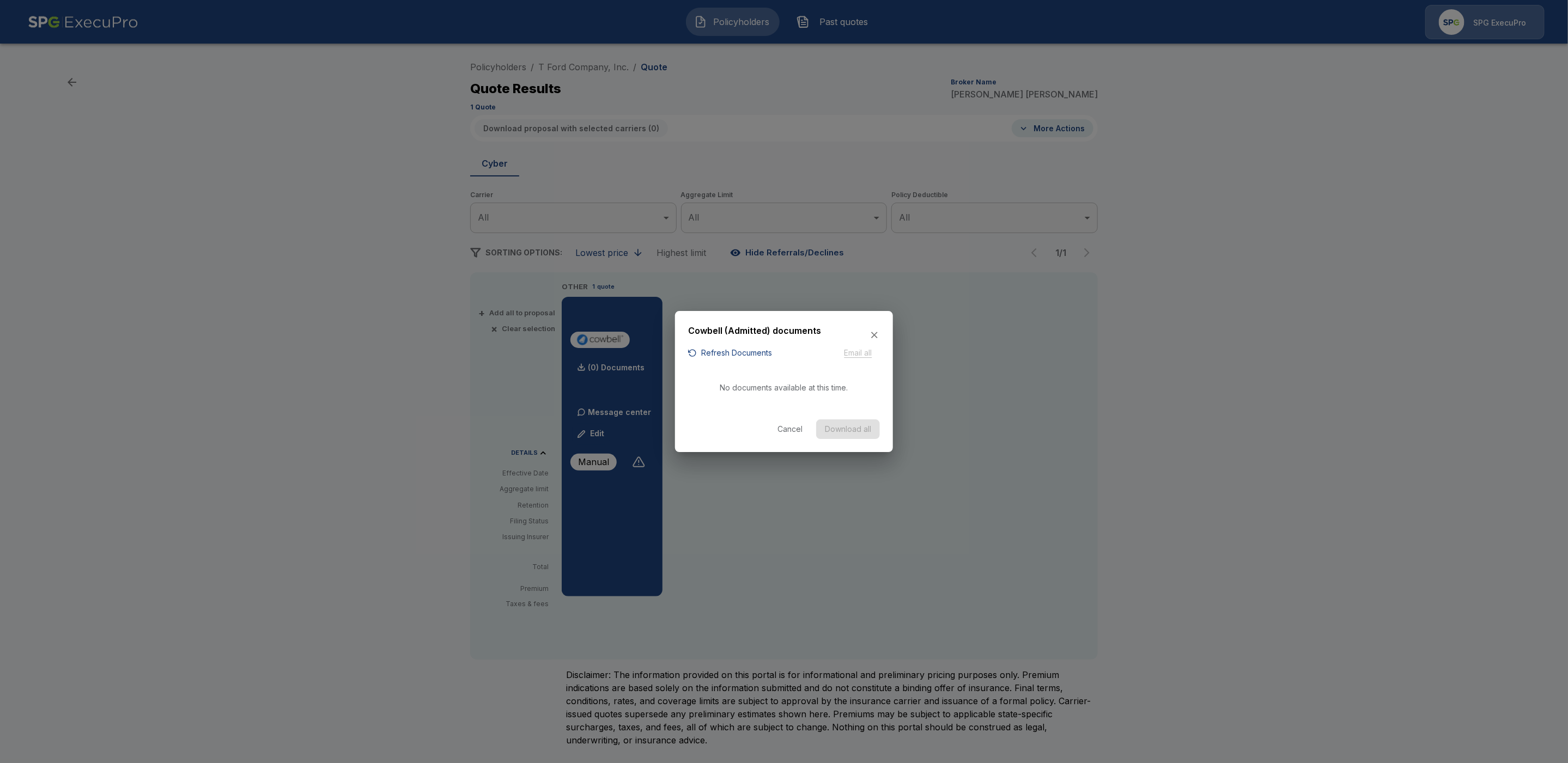
click at [726, 354] on button "Refresh Documents" at bounding box center [730, 353] width 84 height 13
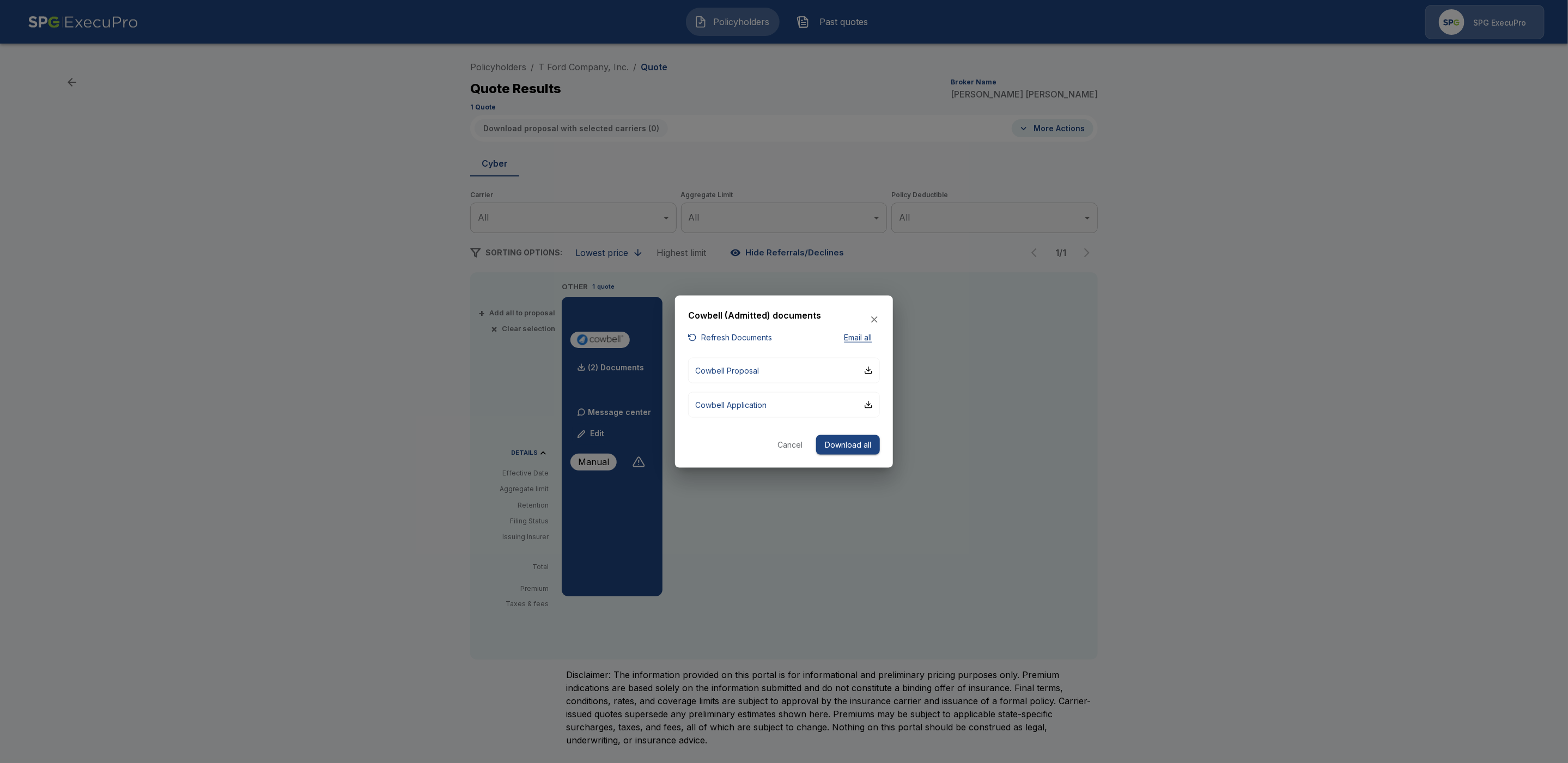
click at [1270, 477] on div at bounding box center [784, 382] width 1568 height 763
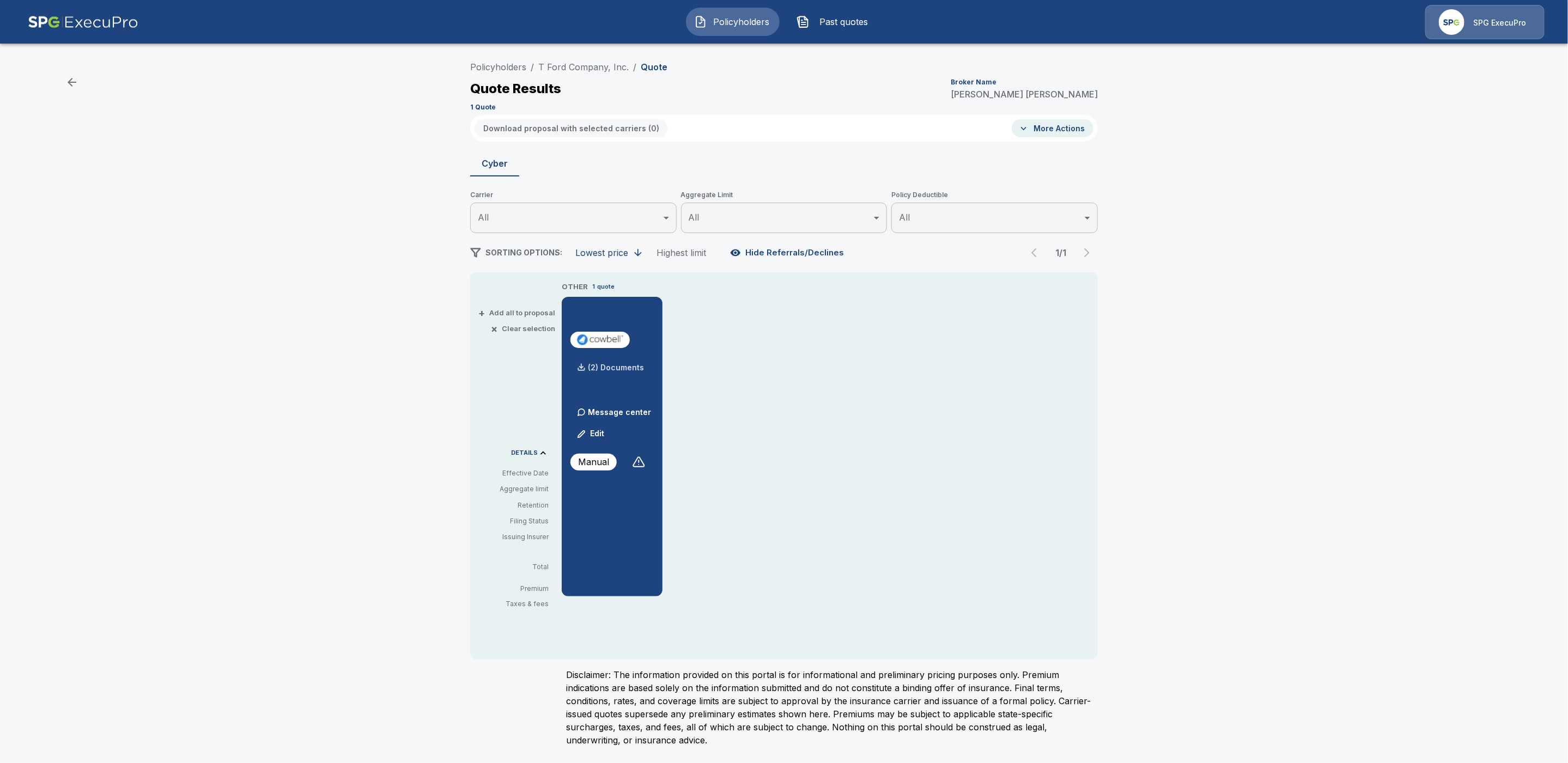
click at [624, 368] on p "(2) Documents" at bounding box center [616, 368] width 56 height 8
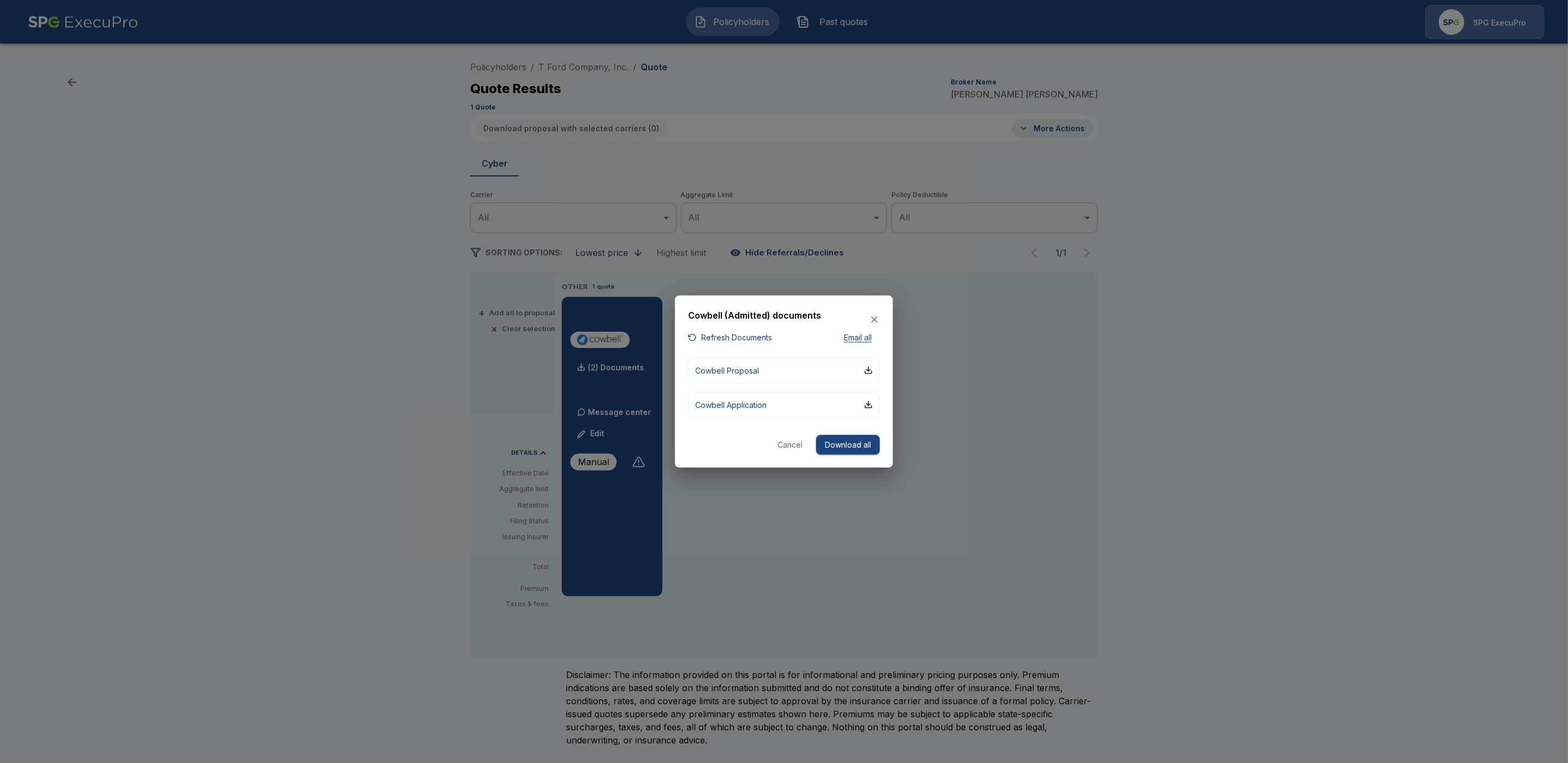
click at [615, 537] on div at bounding box center [784, 382] width 1568 height 763
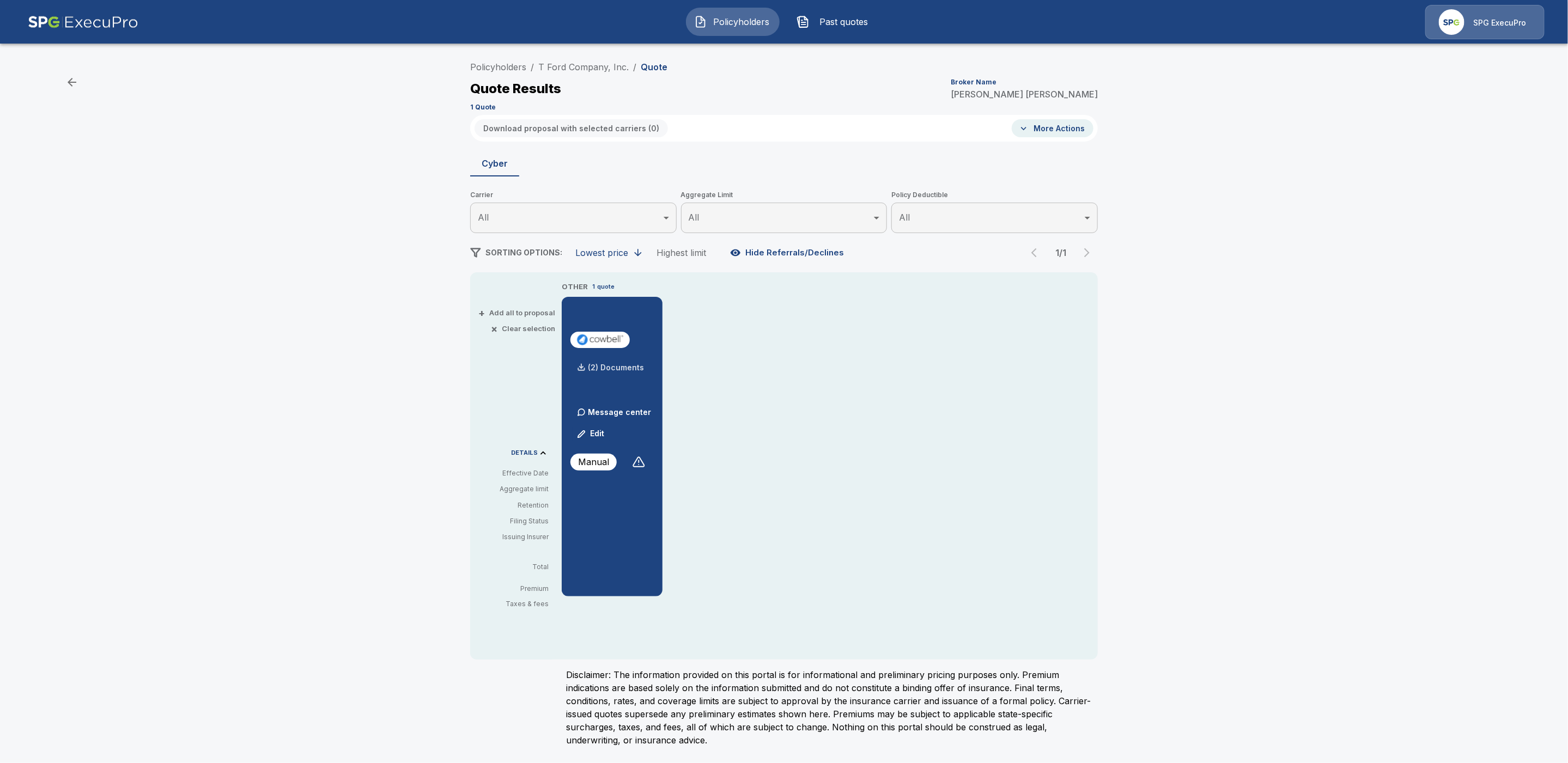
click at [625, 363] on div "(2) Documents" at bounding box center [607, 368] width 74 height 22
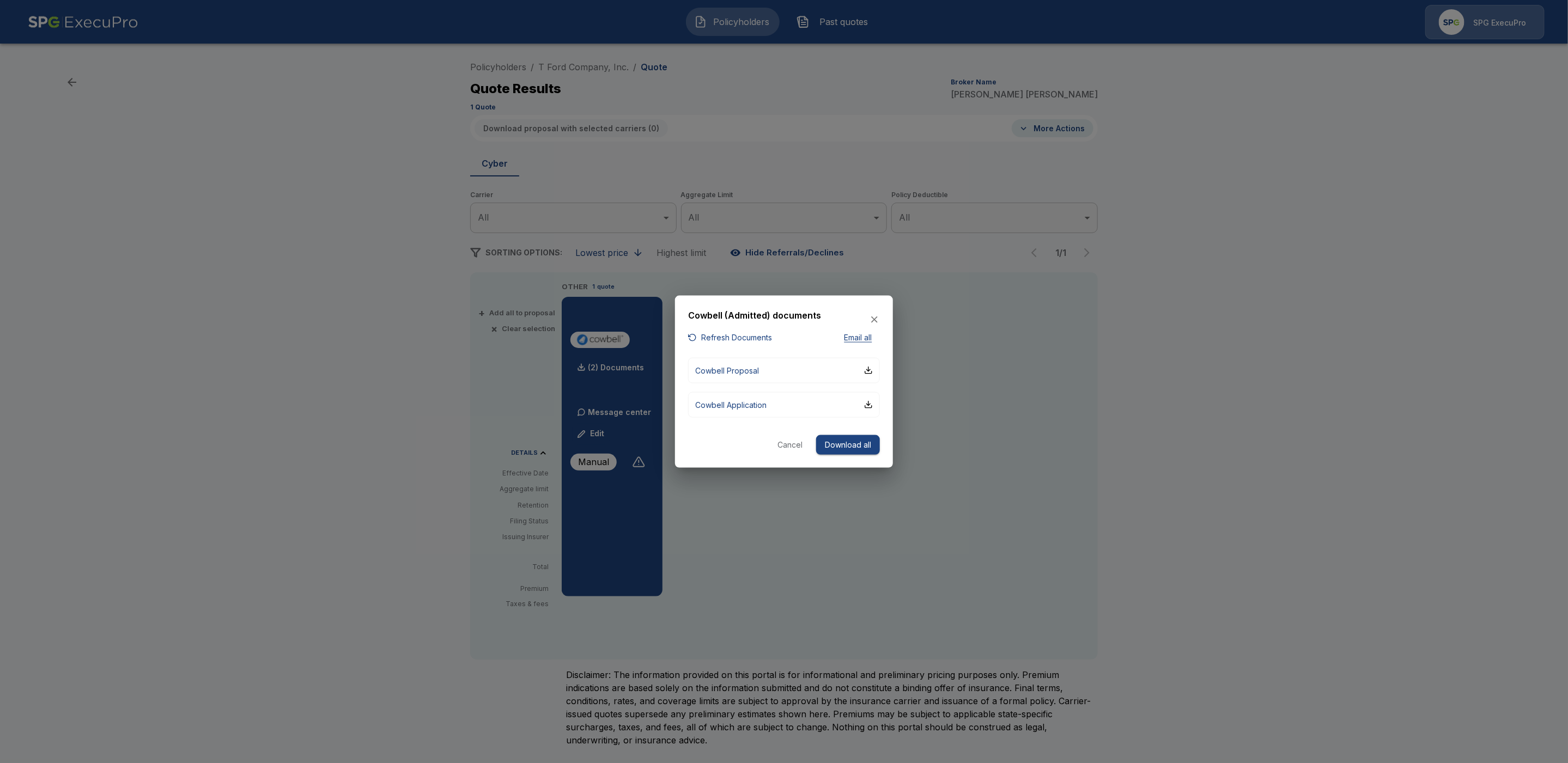
click at [590, 69] on div at bounding box center [784, 382] width 1568 height 763
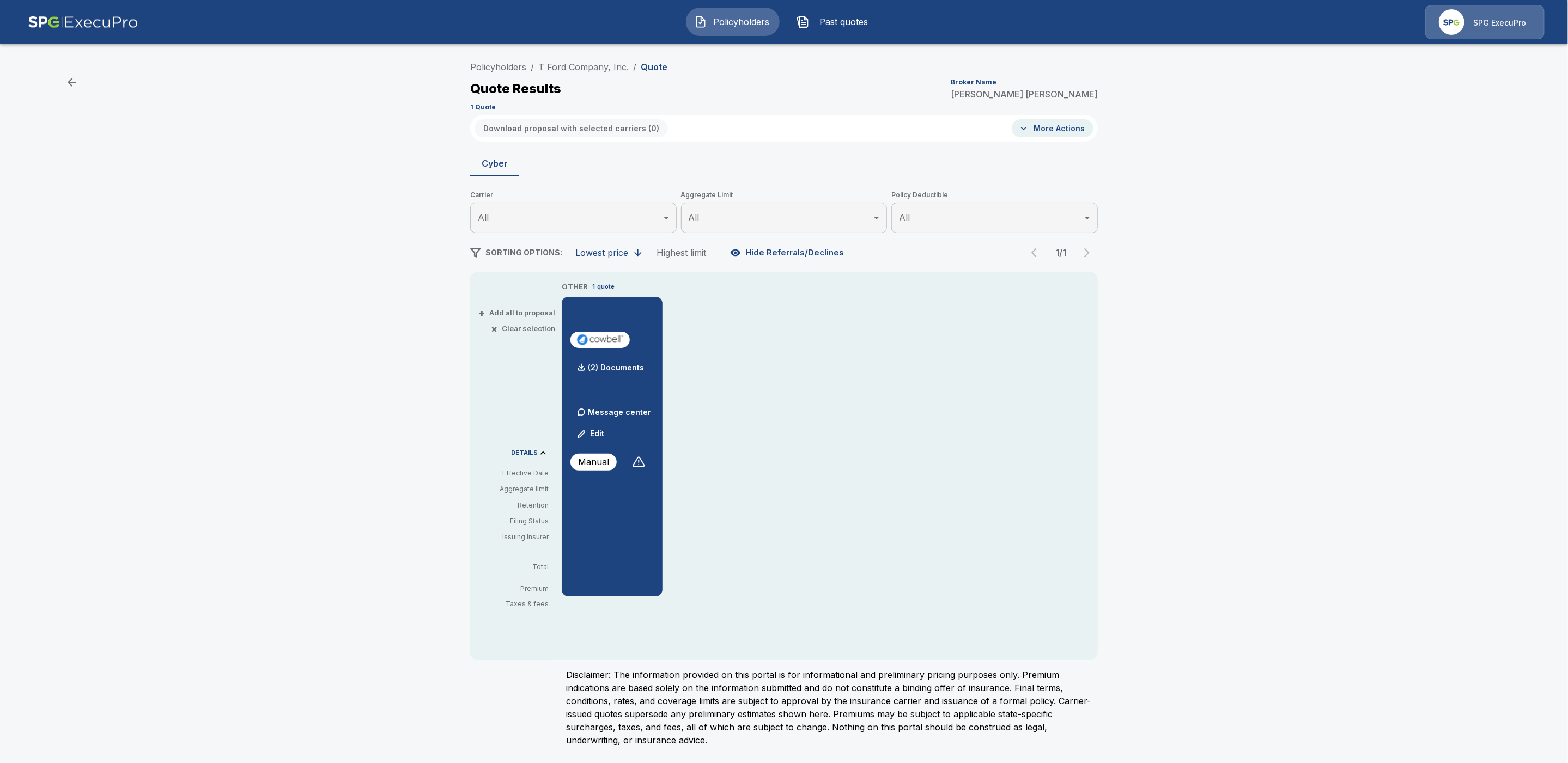
click at [593, 68] on link "T Ford Company, Inc." at bounding box center [583, 67] width 91 height 11
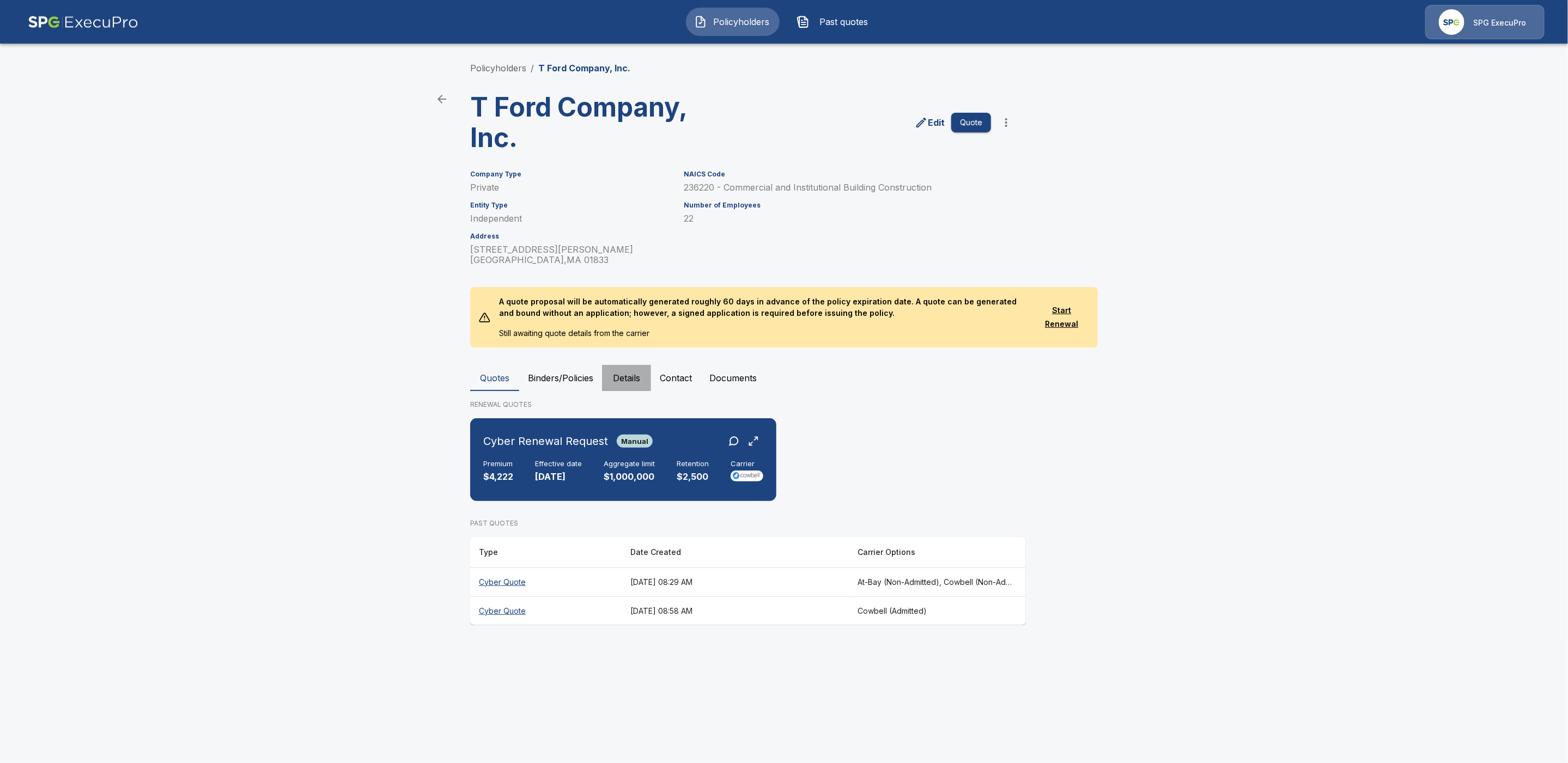
click at [626, 376] on button "Details" at bounding box center [626, 378] width 49 height 26
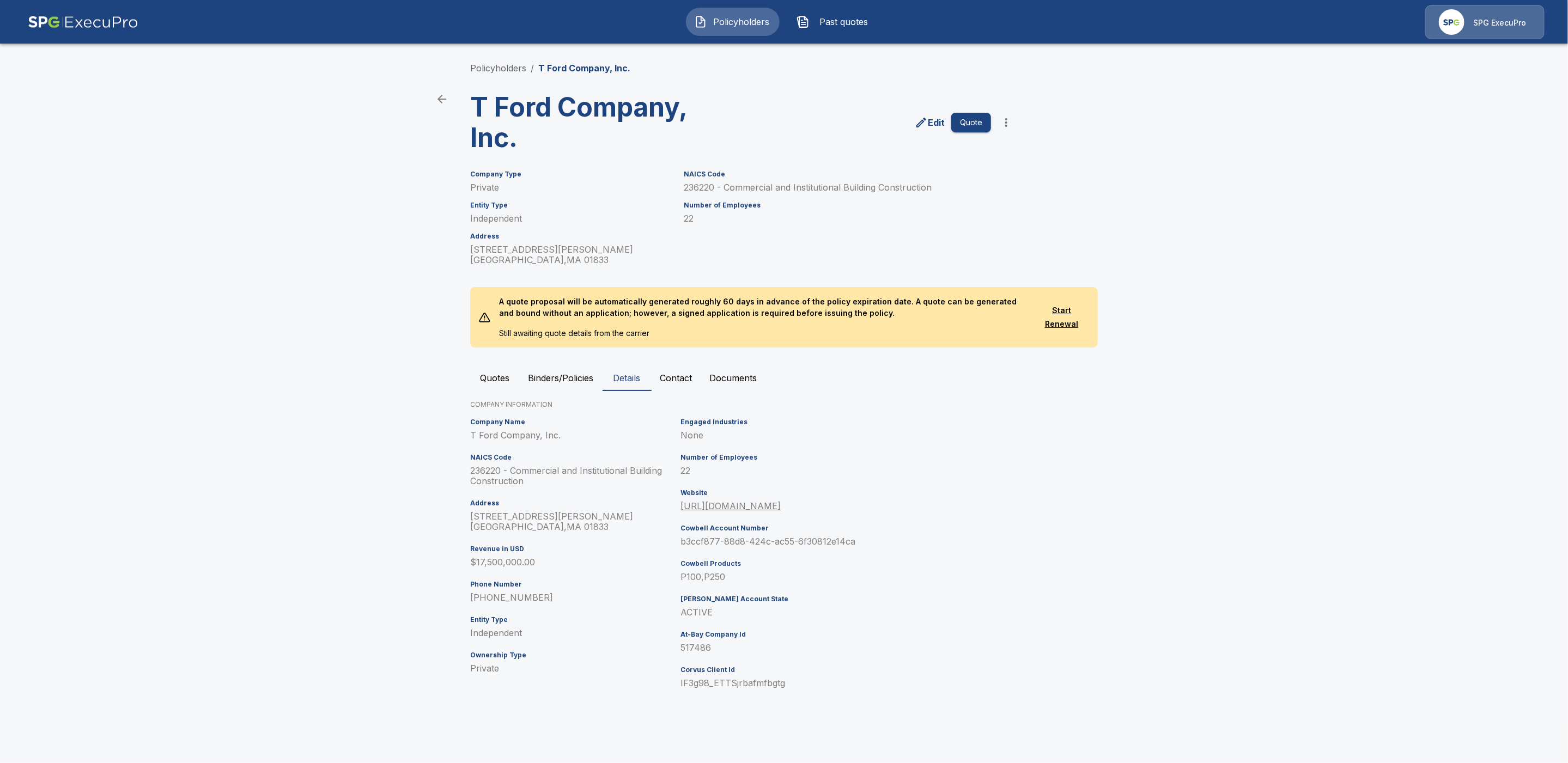
click at [584, 68] on p "T Ford Company, Inc." at bounding box center [584, 68] width 92 height 13
click at [494, 68] on link "Policyholders" at bounding box center [498, 68] width 56 height 11
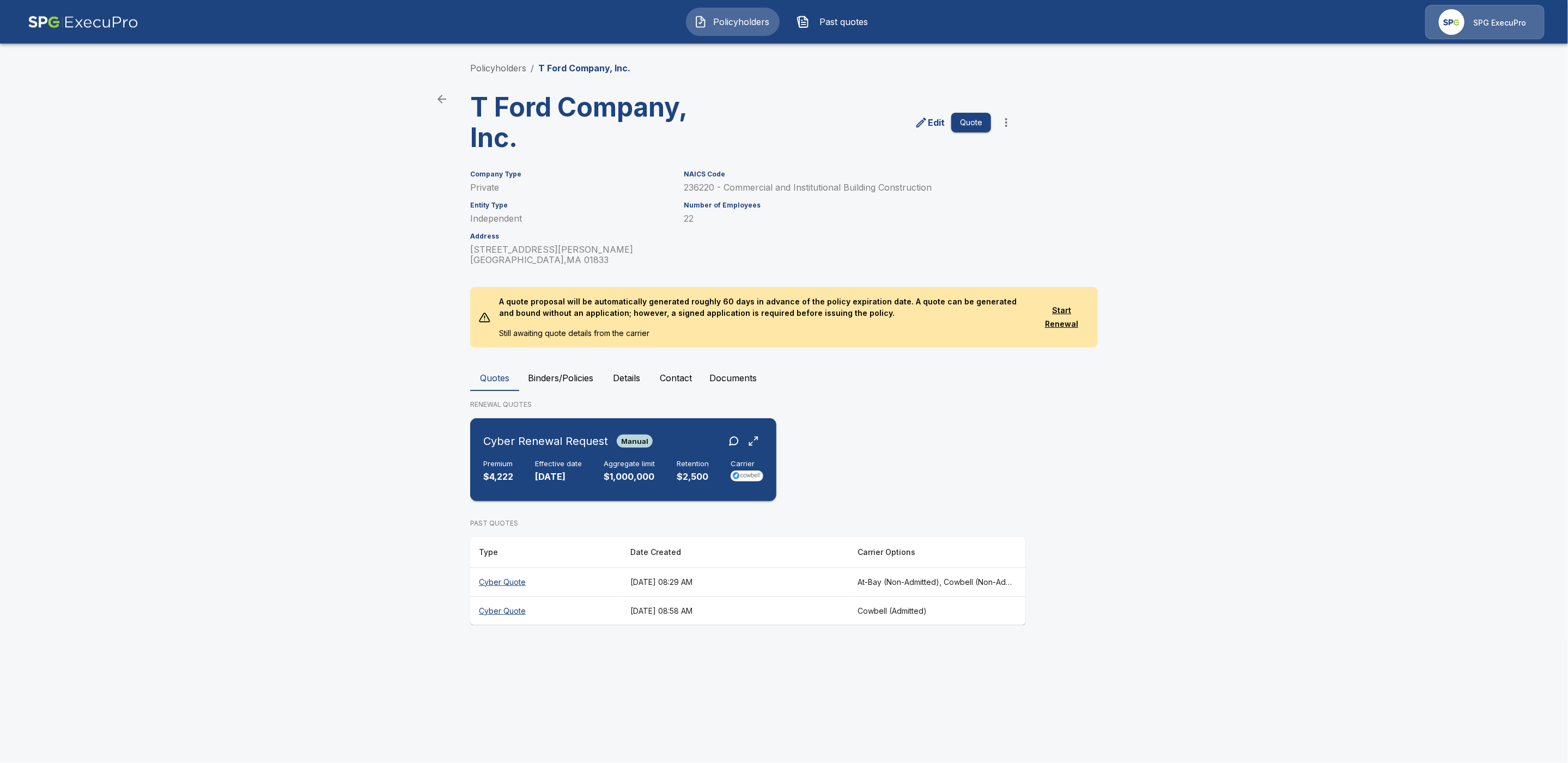
click at [601, 447] on h6 "Cyber Renewal Request" at bounding box center [545, 441] width 125 height 18
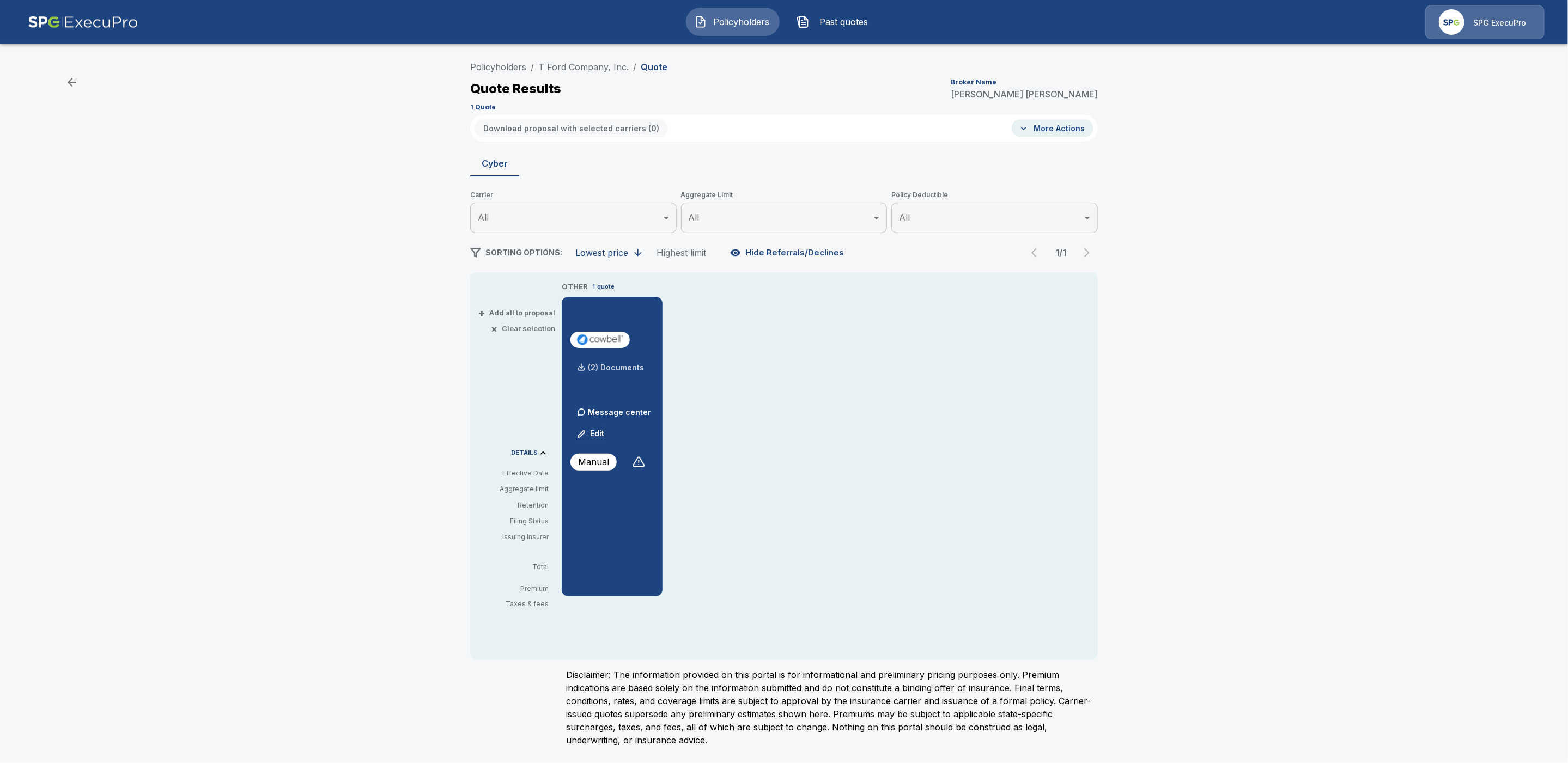
click at [621, 368] on p "(2) Documents" at bounding box center [616, 368] width 56 height 8
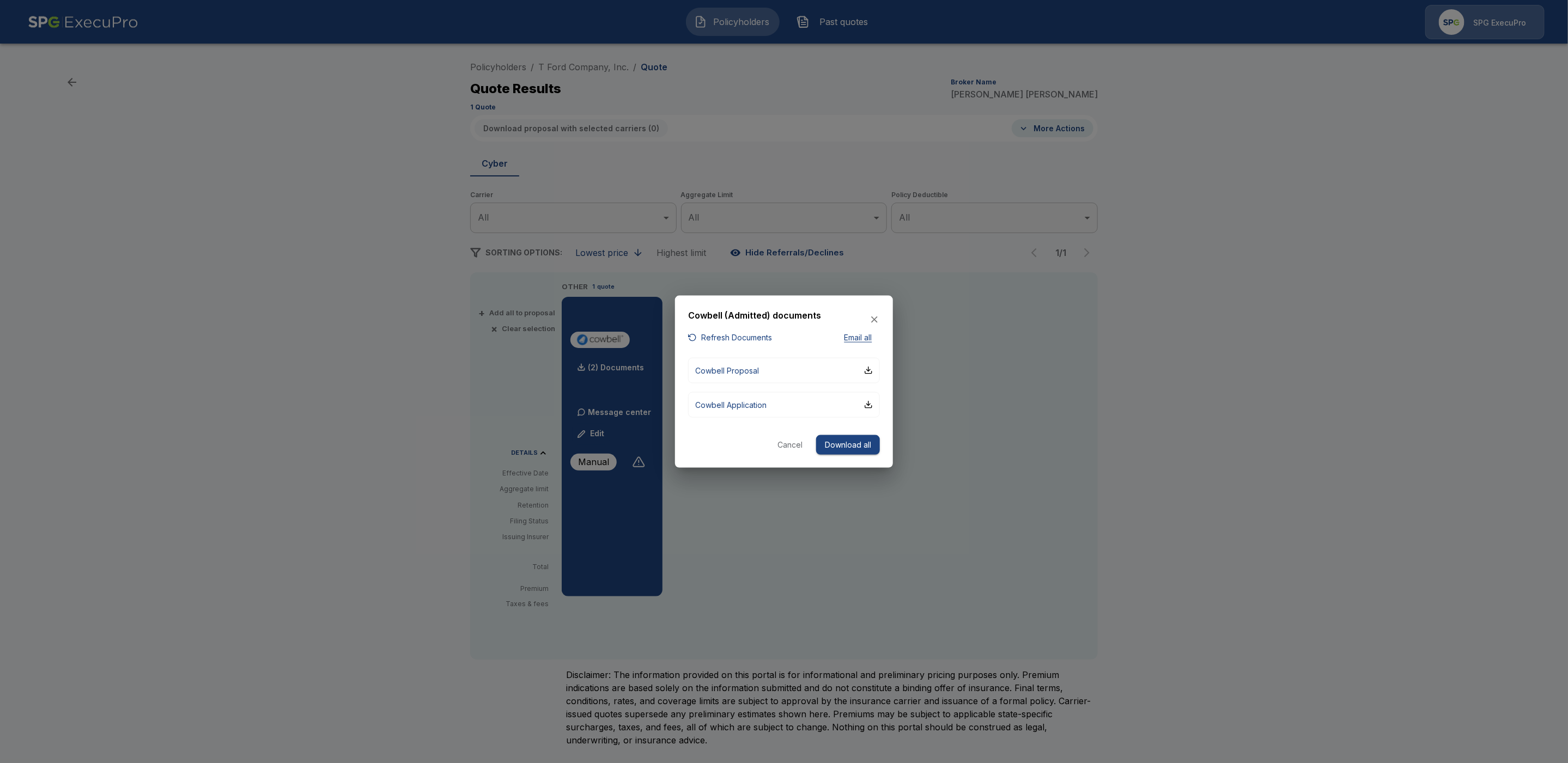
click at [828, 445] on button "Download all" at bounding box center [848, 444] width 64 height 20
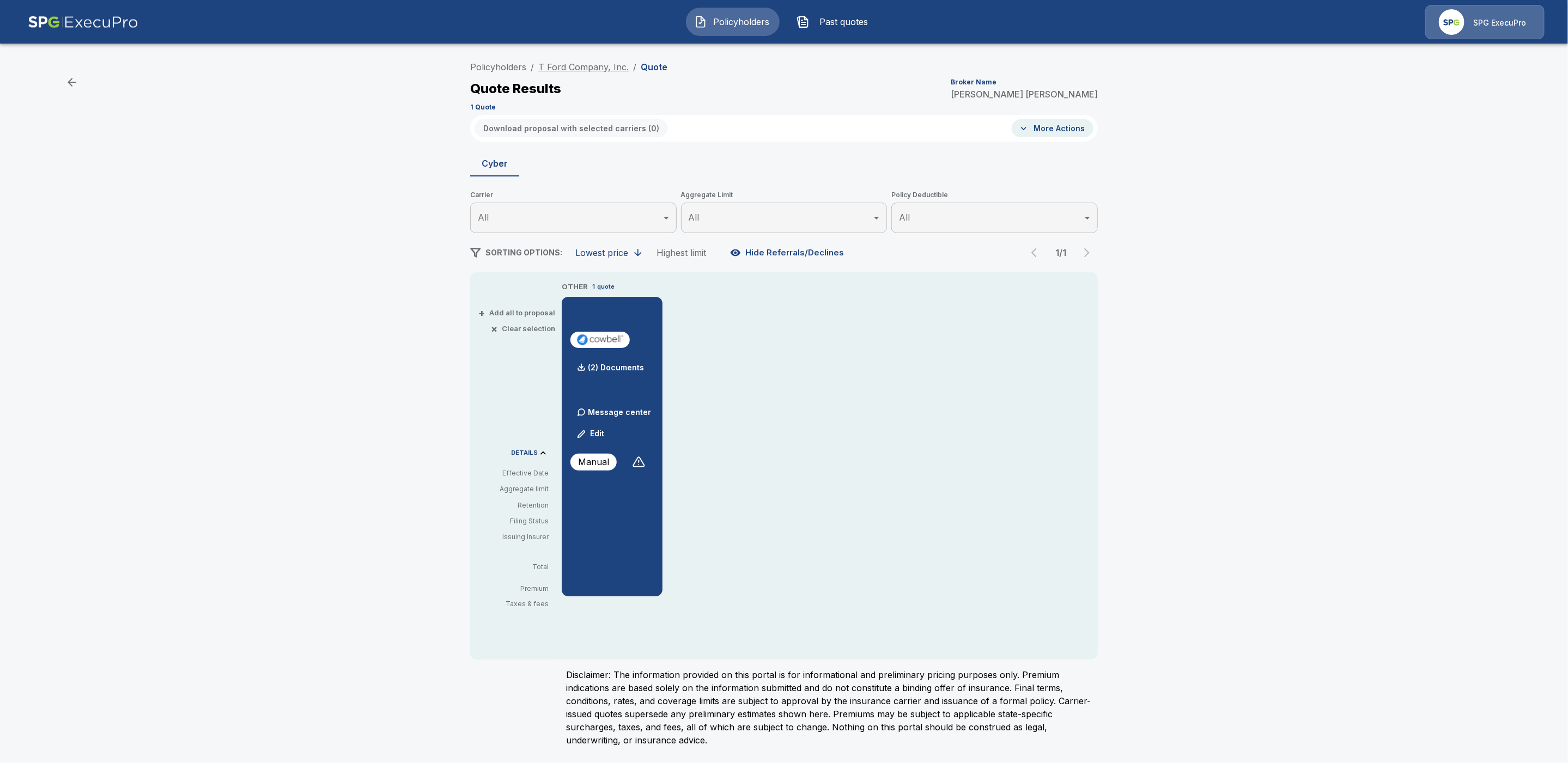
click at [599, 68] on link "T Ford Company, Inc." at bounding box center [583, 67] width 91 height 11
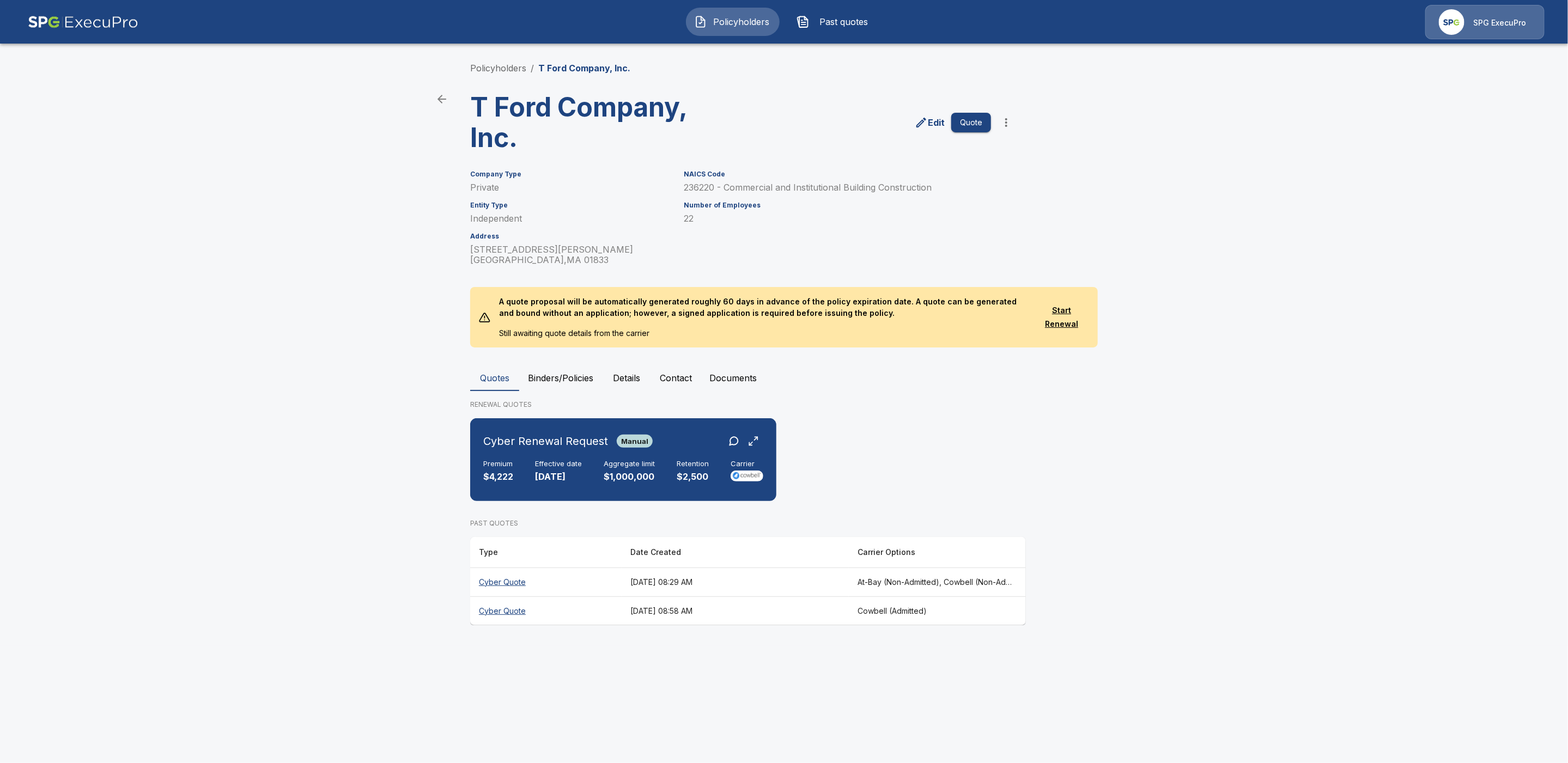
click at [625, 380] on button "Details" at bounding box center [626, 378] width 49 height 26
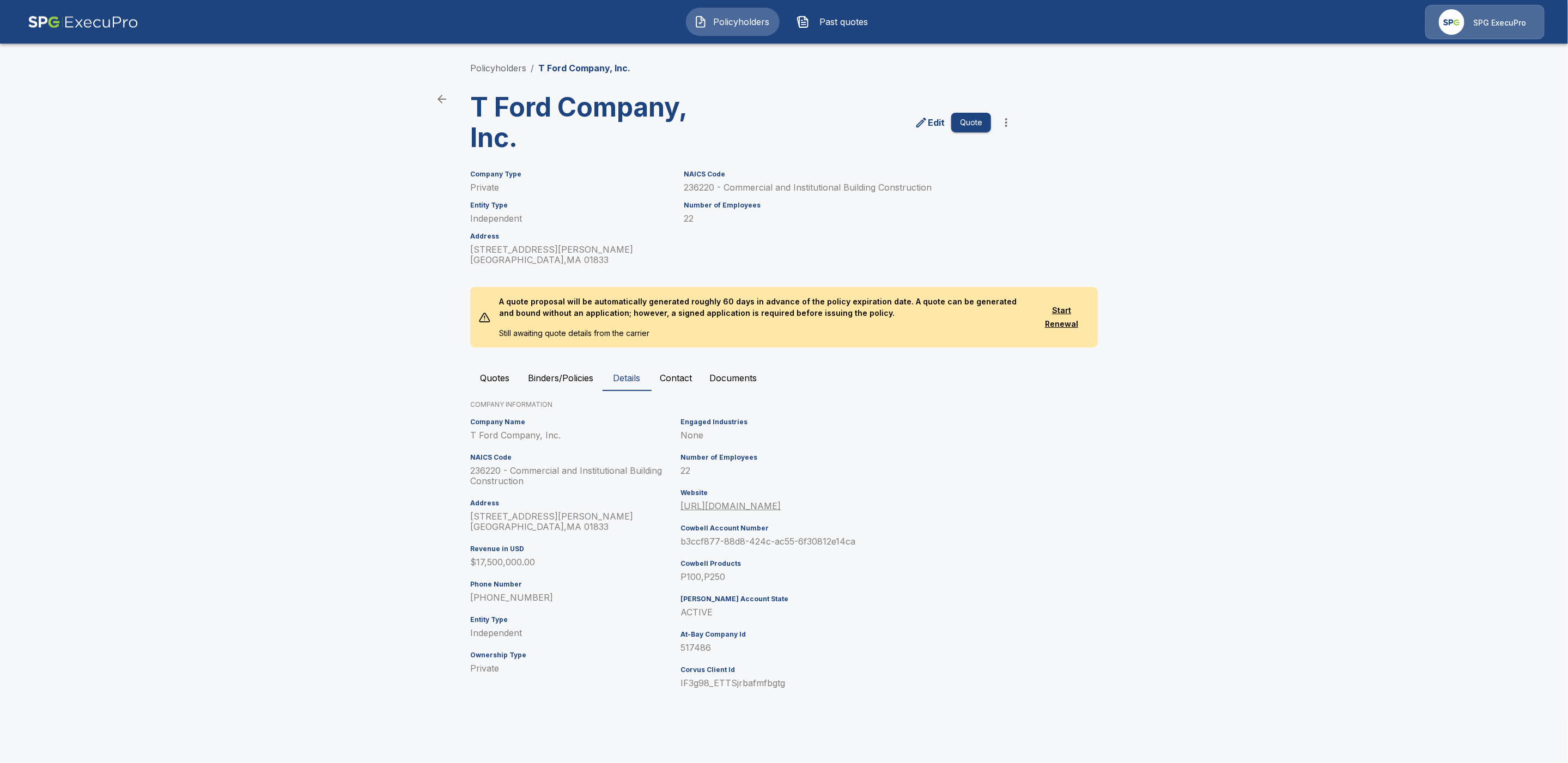
click at [797, 139] on div "Edit Quote" at bounding box center [878, 118] width 278 height 70
click at [501, 376] on button "Quotes" at bounding box center [494, 378] width 49 height 26
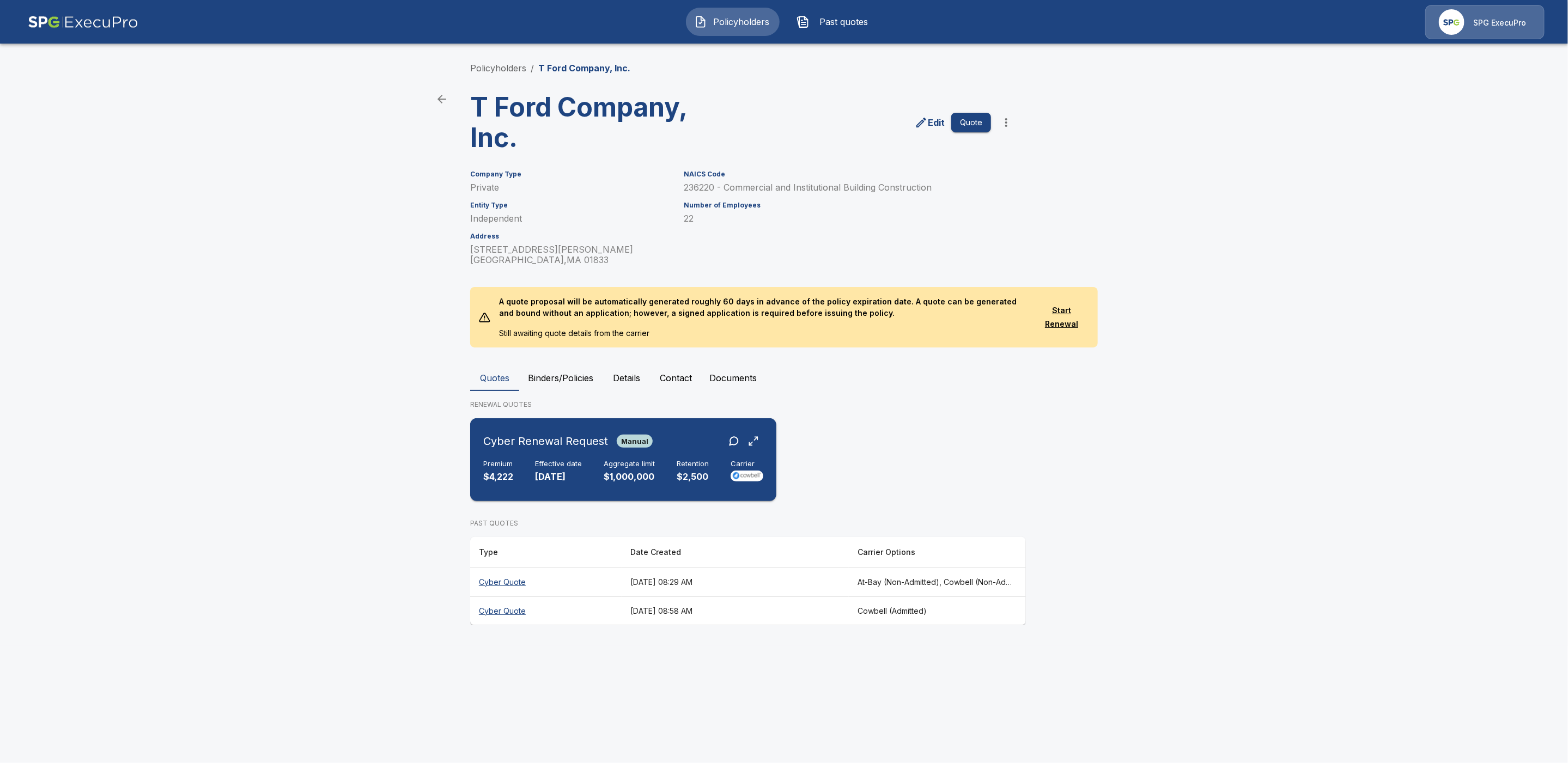
click at [596, 431] on div "Cyber Renewal Request Manual" at bounding box center [568, 441] width 169 height 19
